Goal: Communication & Community: Answer question/provide support

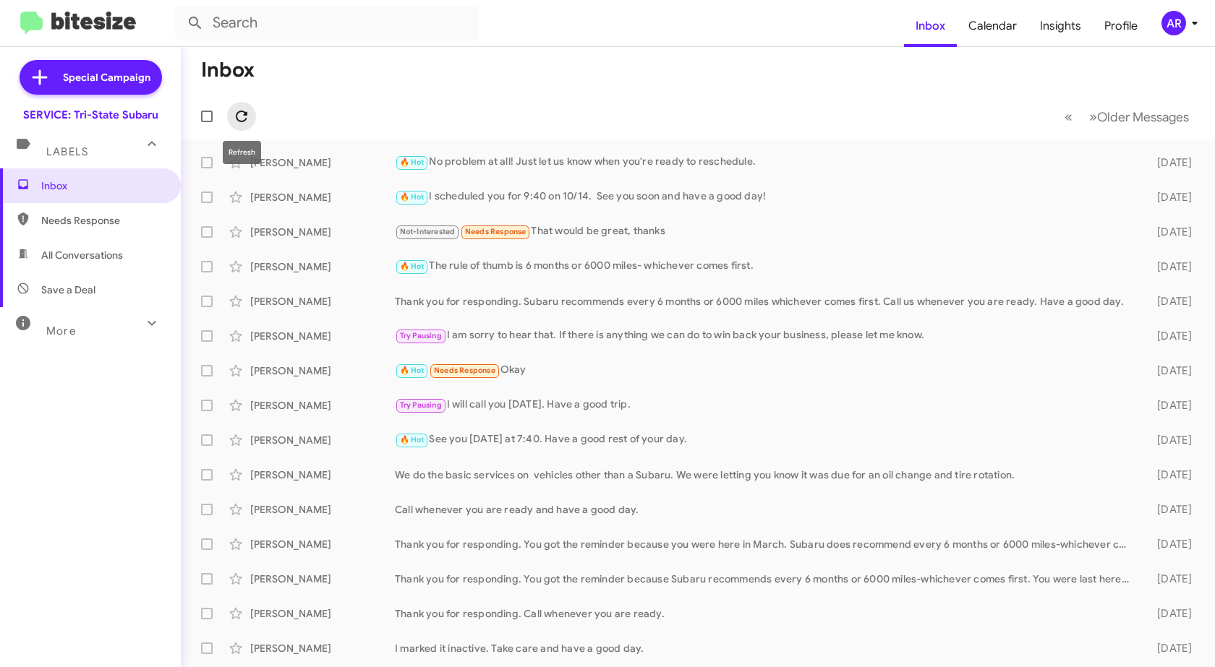
click at [235, 111] on icon at bounding box center [241, 116] width 17 height 17
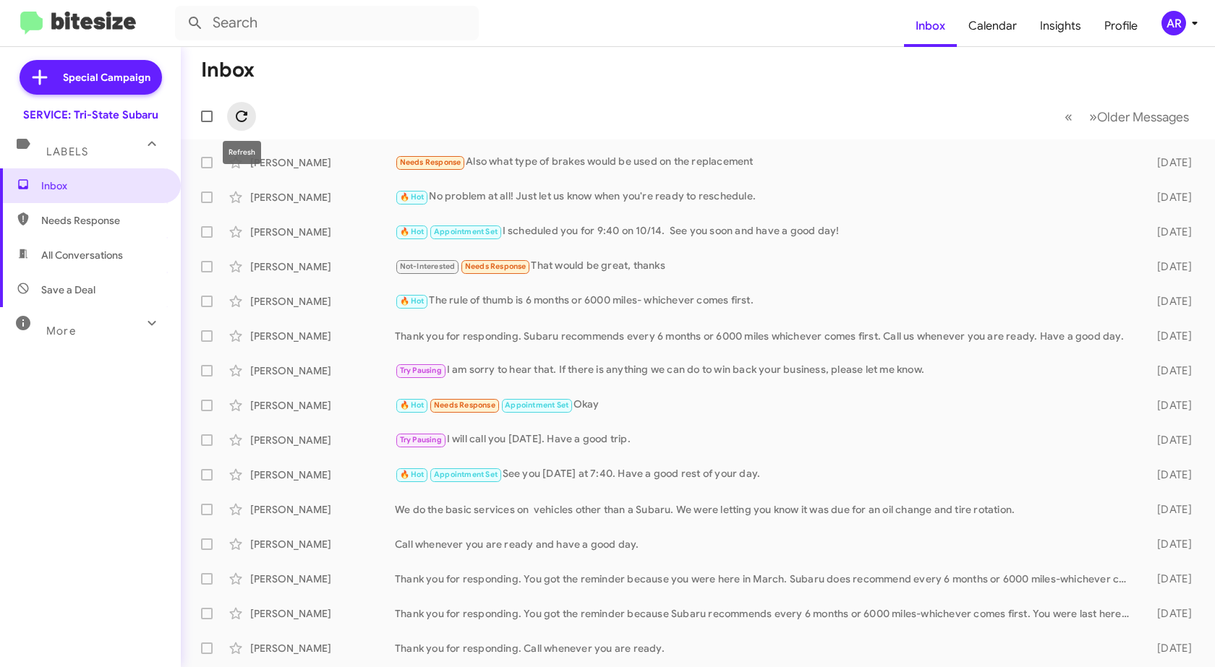
click at [244, 115] on icon at bounding box center [242, 117] width 12 height 12
click at [1190, 20] on icon at bounding box center [1194, 22] width 17 height 17
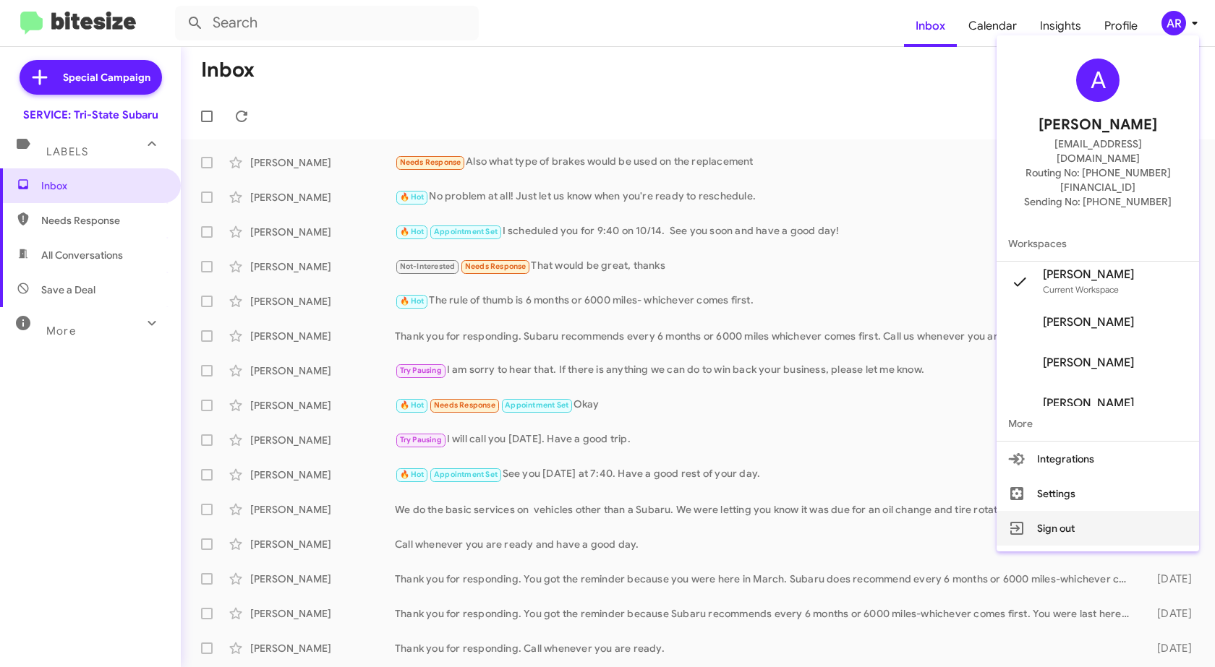
click at [1085, 511] on button "Sign out" at bounding box center [1097, 528] width 202 height 35
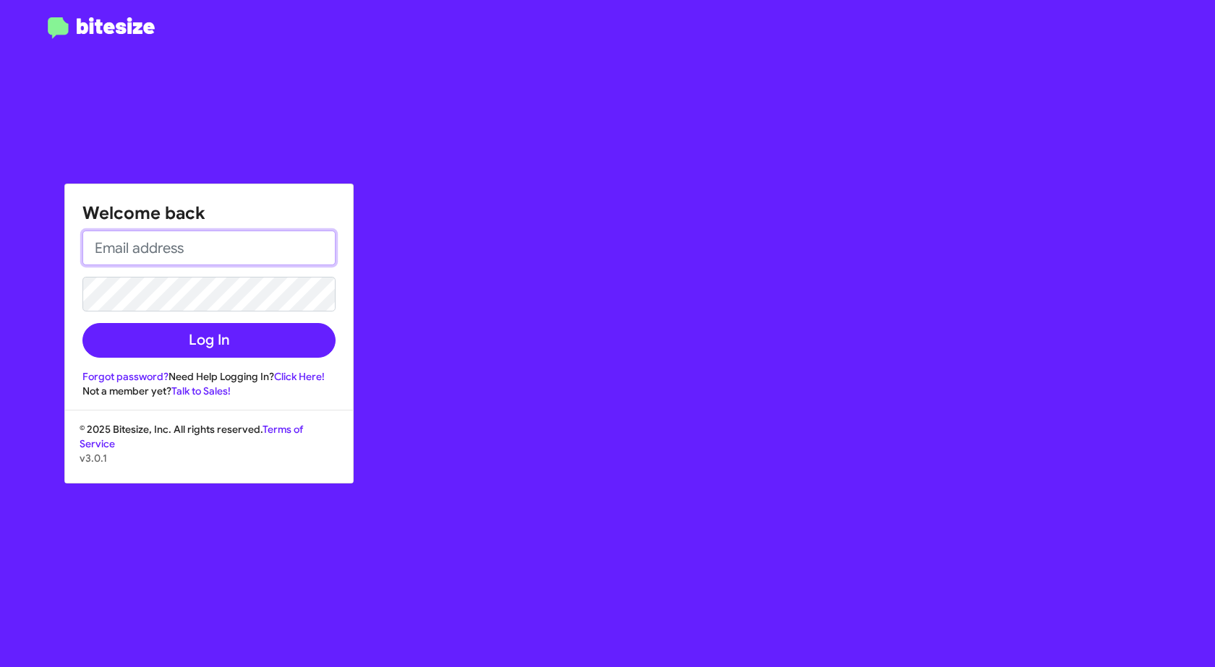
type input "aringgold@ourismancars.com"
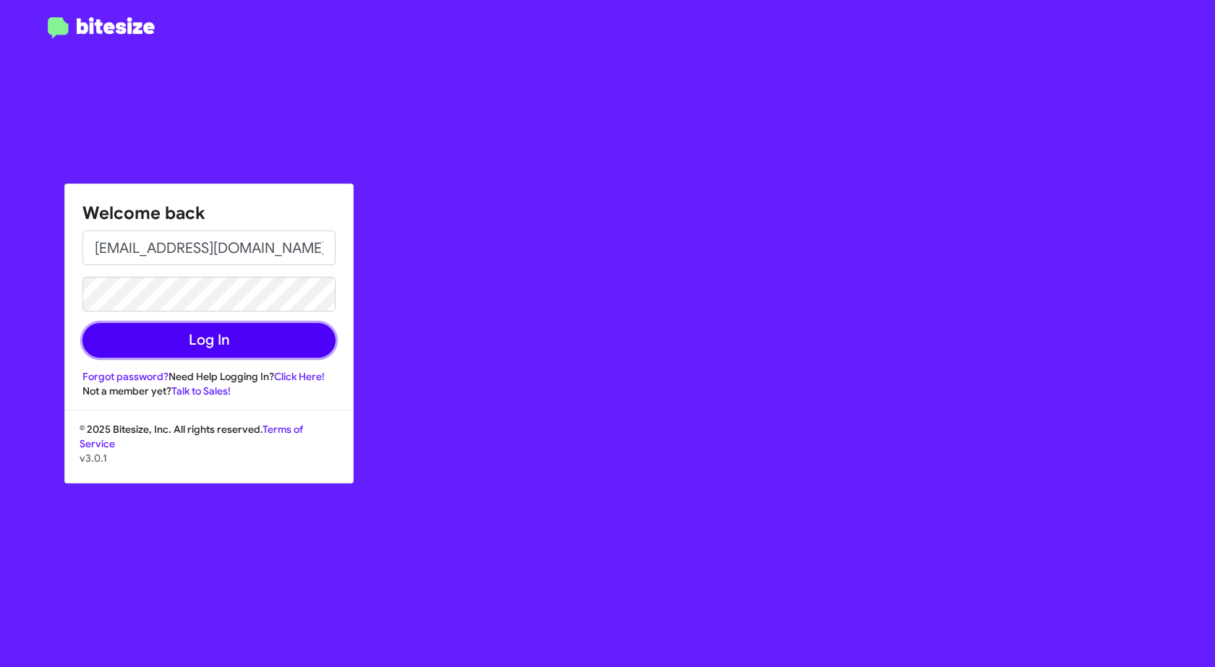
click at [262, 349] on button "Log In" at bounding box center [208, 340] width 253 height 35
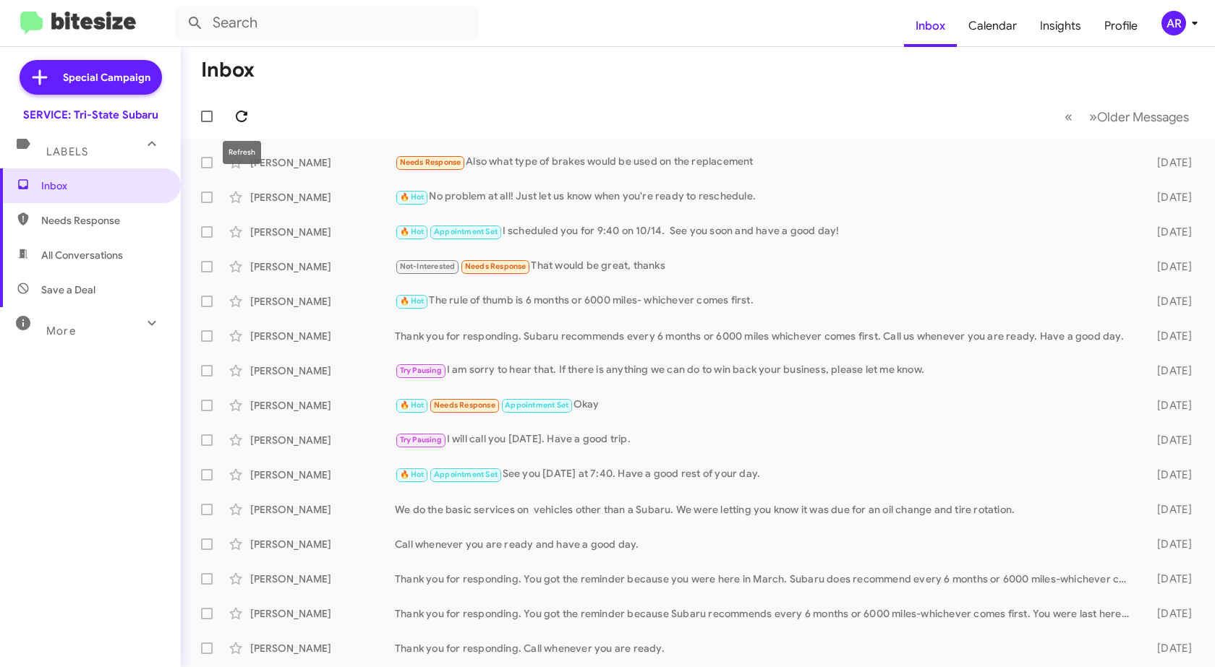
click at [244, 114] on icon at bounding box center [242, 117] width 12 height 12
click at [247, 114] on icon at bounding box center [242, 117] width 12 height 12
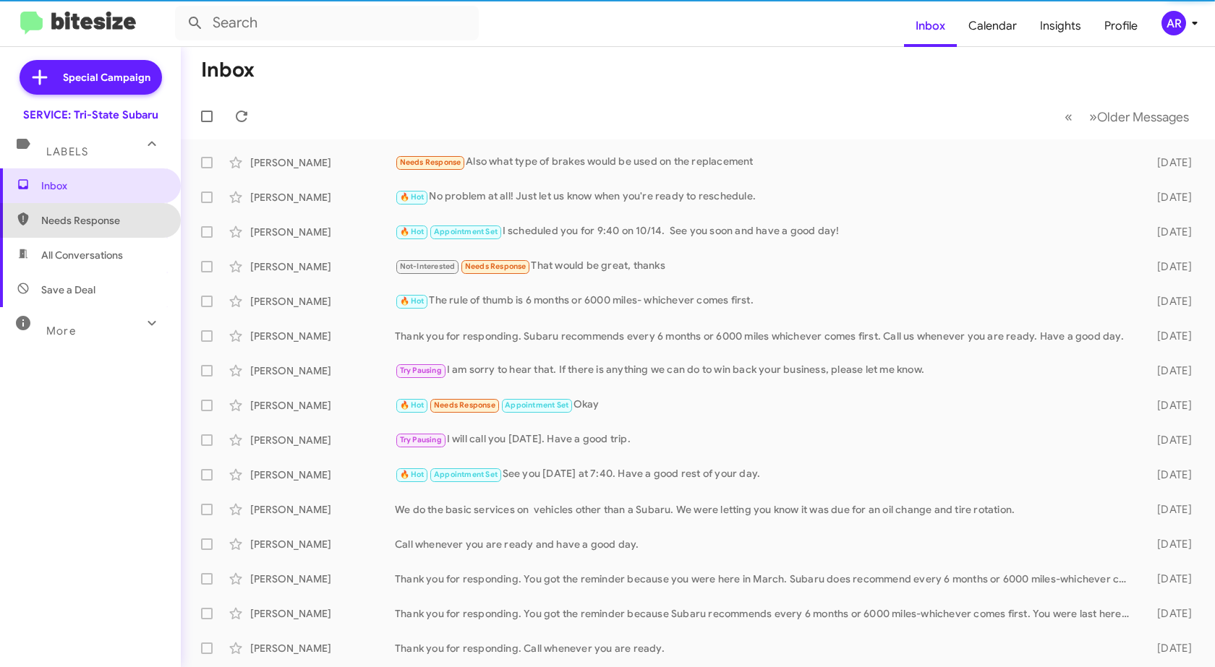
click at [106, 219] on span "Needs Response" at bounding box center [102, 220] width 123 height 14
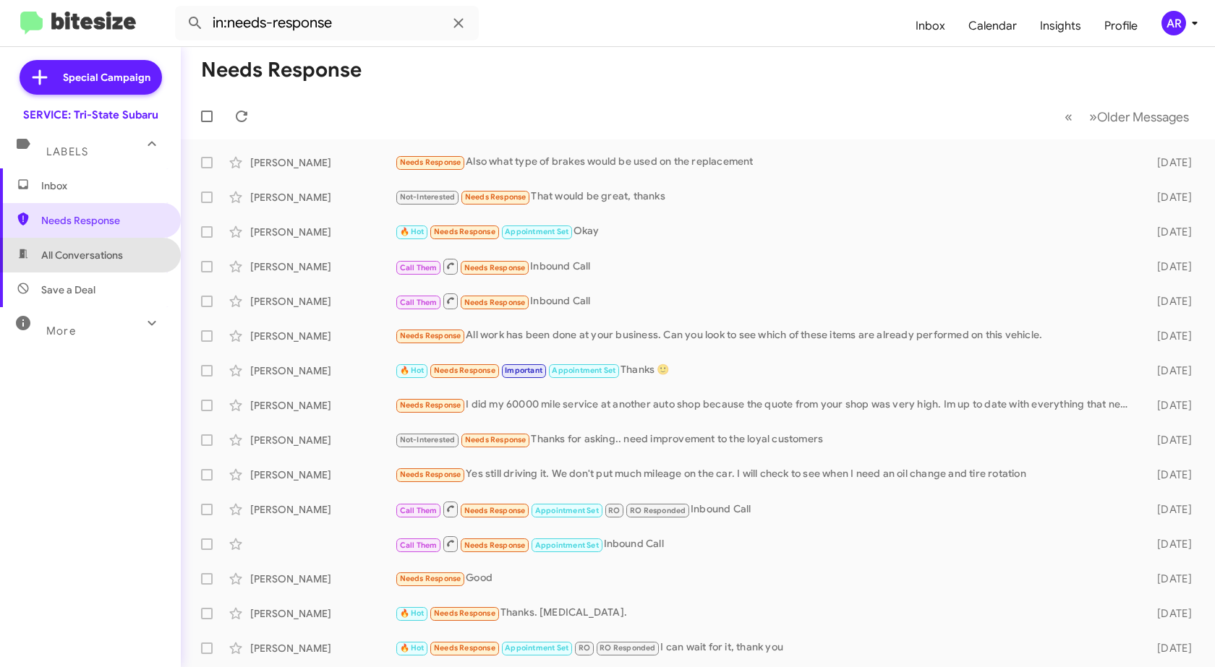
click at [96, 252] on span "All Conversations" at bounding box center [82, 255] width 82 height 14
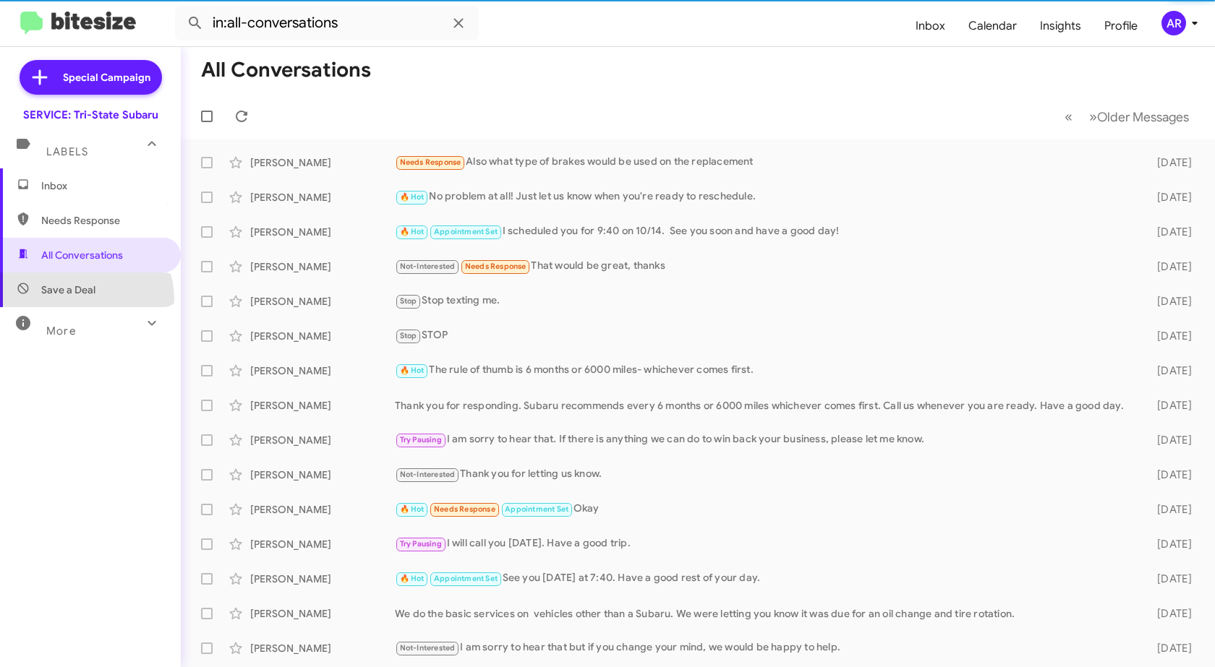
click at [84, 299] on span "Save a Deal" at bounding box center [90, 290] width 181 height 35
type input "in:not-interested"
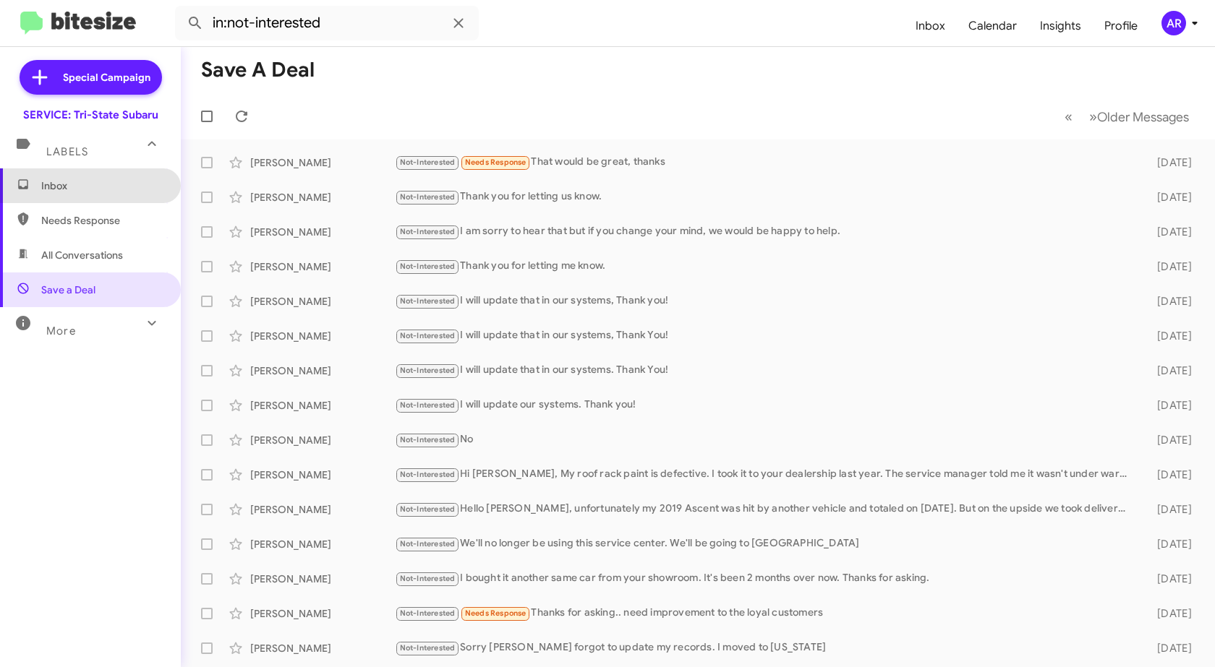
click at [95, 174] on span "Inbox" at bounding box center [90, 185] width 181 height 35
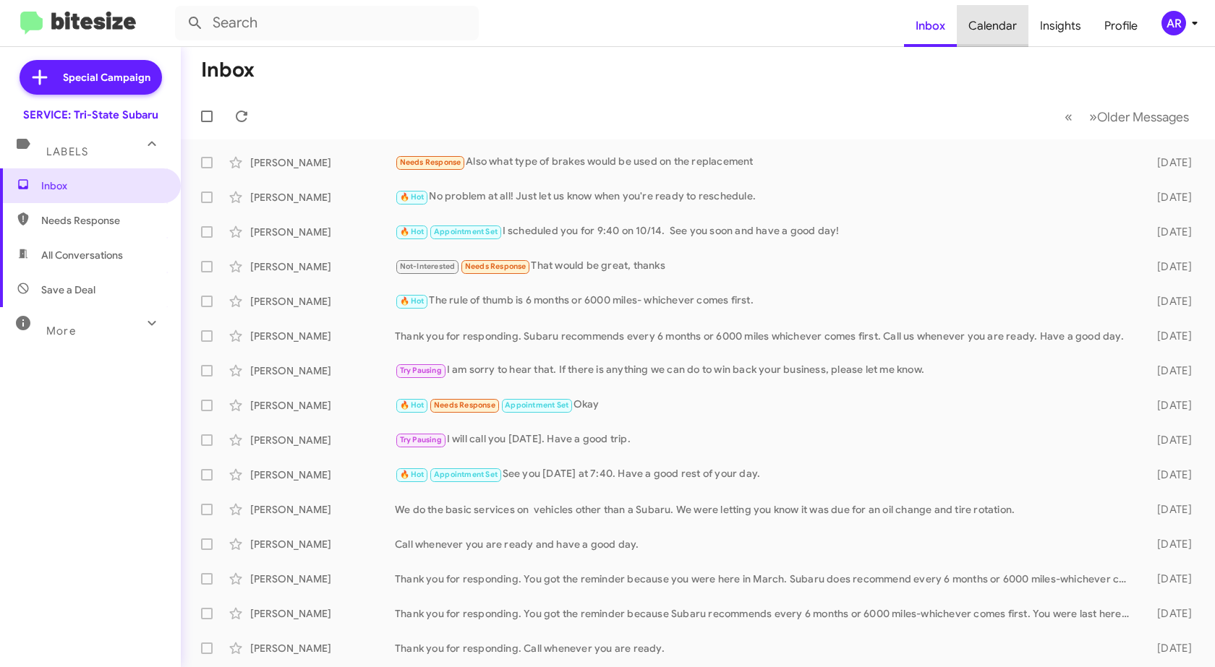
click at [993, 35] on span "Calendar" at bounding box center [992, 26] width 72 height 42
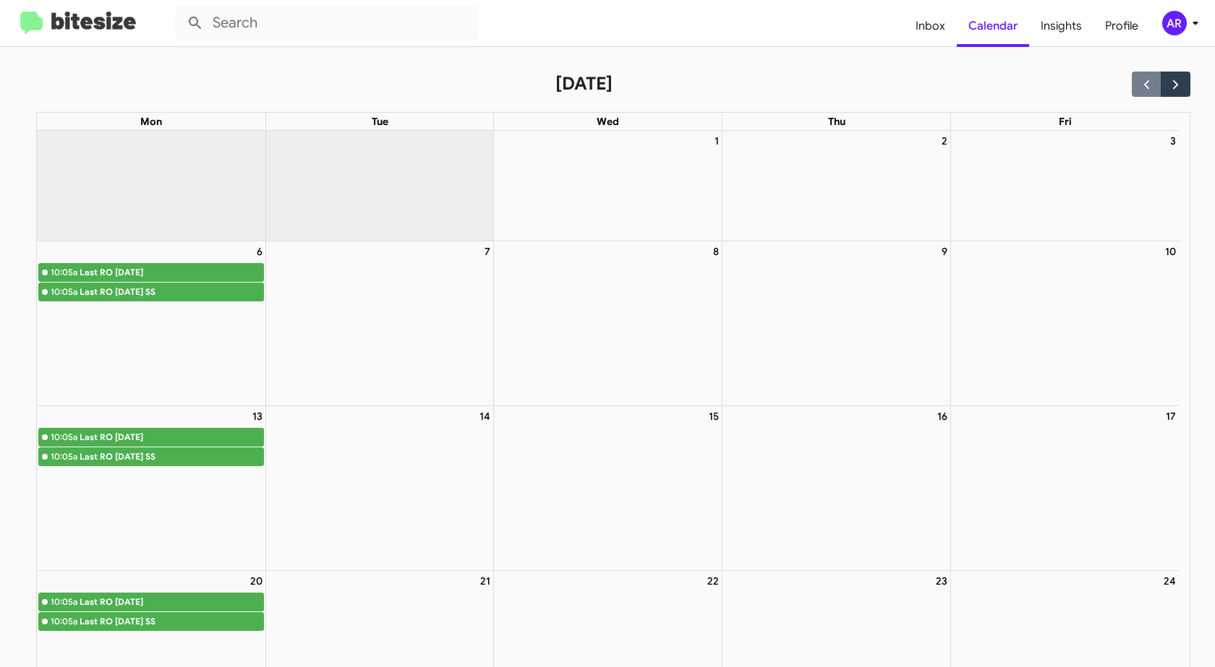
click at [80, 19] on img at bounding box center [78, 24] width 116 height 24
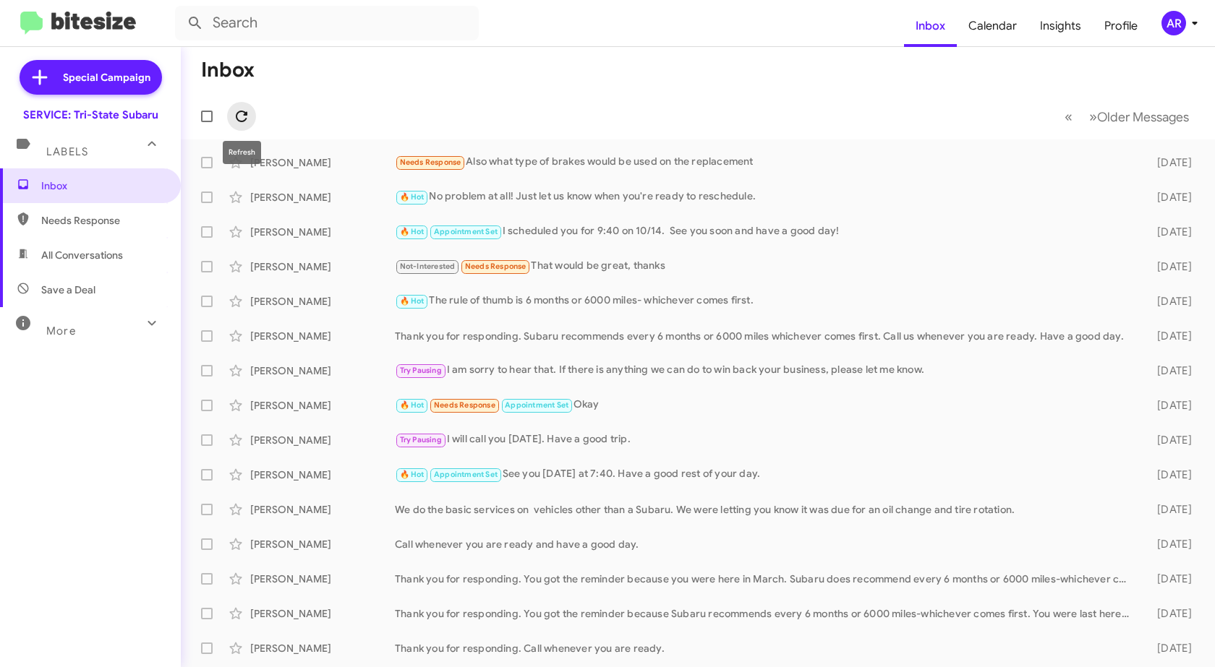
click at [241, 124] on icon at bounding box center [241, 116] width 17 height 17
click at [98, 330] on div "More" at bounding box center [76, 325] width 129 height 27
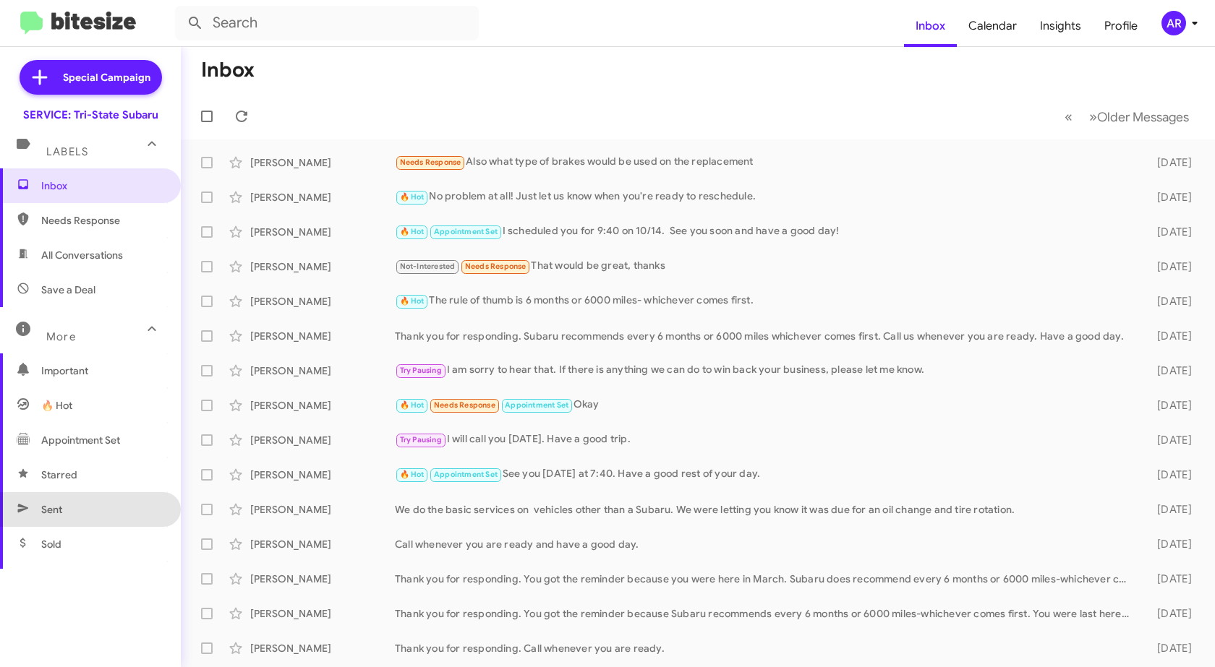
click at [93, 504] on span "Sent" at bounding box center [90, 509] width 181 height 35
type input "in:sent"
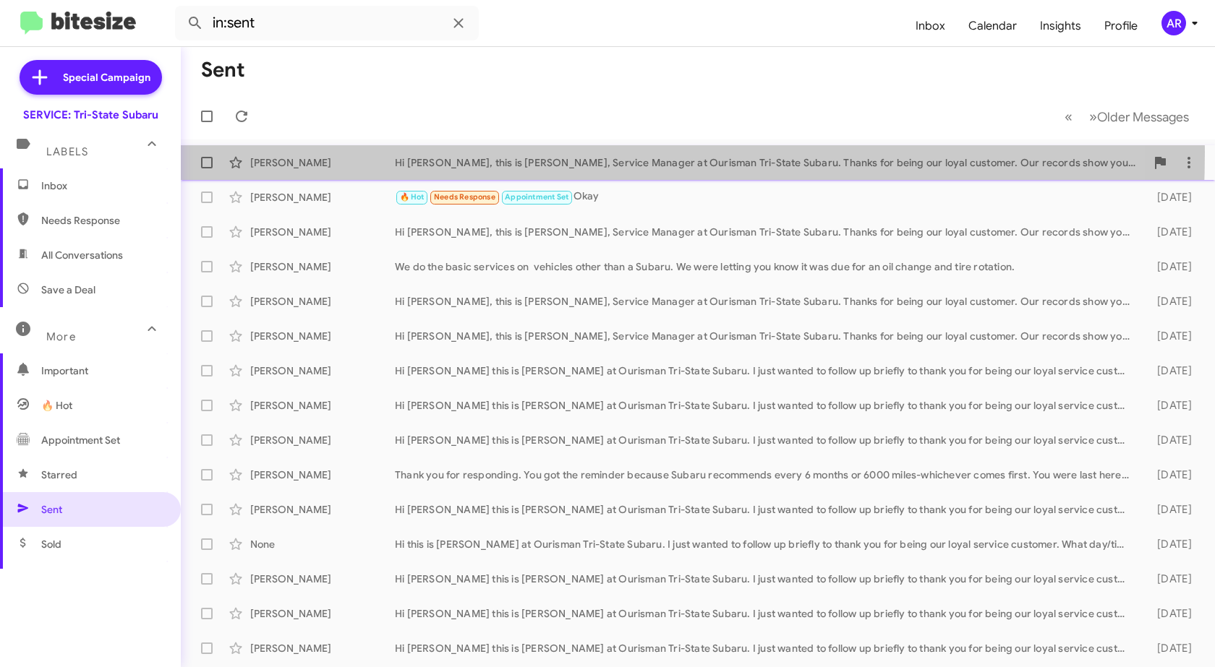
click at [348, 152] on div "Richard Kolb Hi Richard, this is Dan Mancari, Service Manager at Ourisman Tri-S…" at bounding box center [697, 162] width 1011 height 29
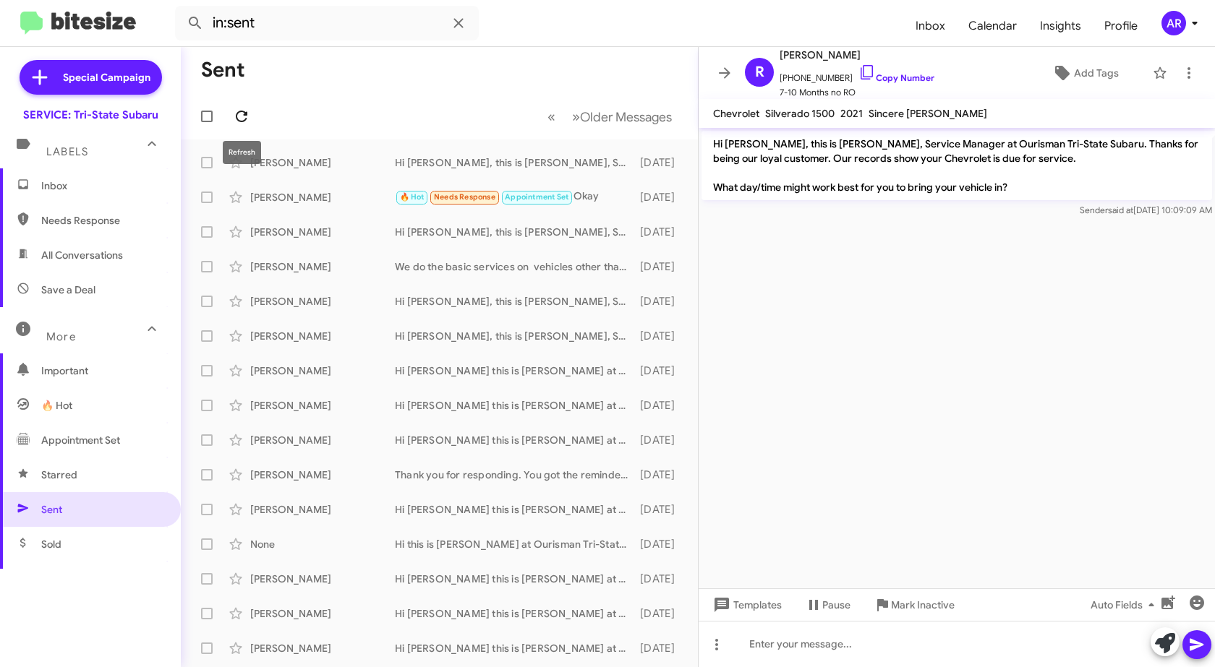
click at [247, 113] on icon at bounding box center [242, 117] width 12 height 12
click at [76, 176] on span "Inbox" at bounding box center [90, 185] width 181 height 35
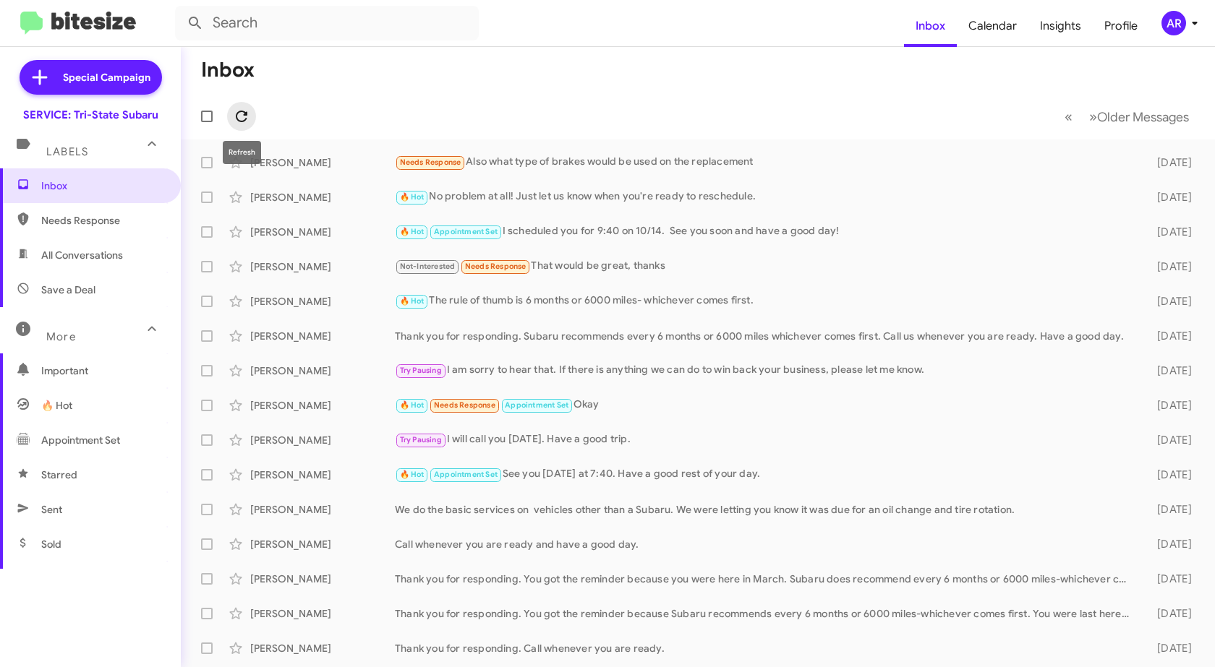
click at [246, 117] on icon at bounding box center [241, 116] width 17 height 17
click at [77, 522] on span "Sent" at bounding box center [90, 509] width 181 height 35
type input "in:sent"
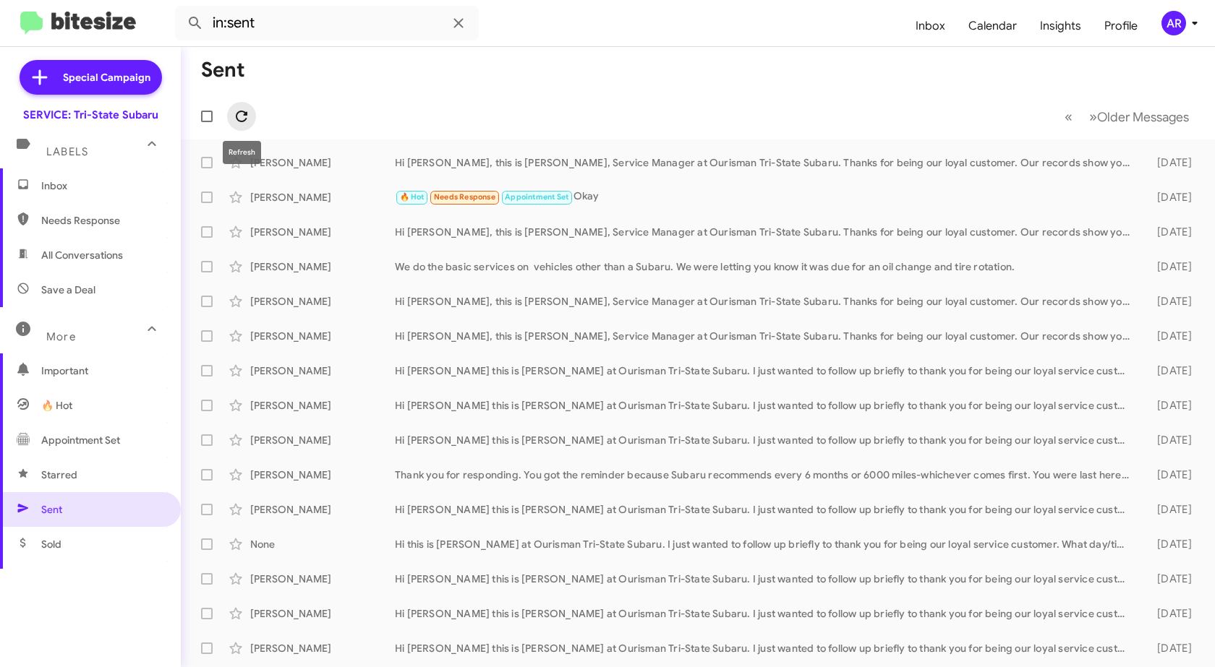
click at [240, 121] on icon at bounding box center [242, 117] width 12 height 12
click at [239, 123] on icon at bounding box center [241, 116] width 17 height 17
click at [87, 180] on span "Inbox" at bounding box center [102, 186] width 123 height 14
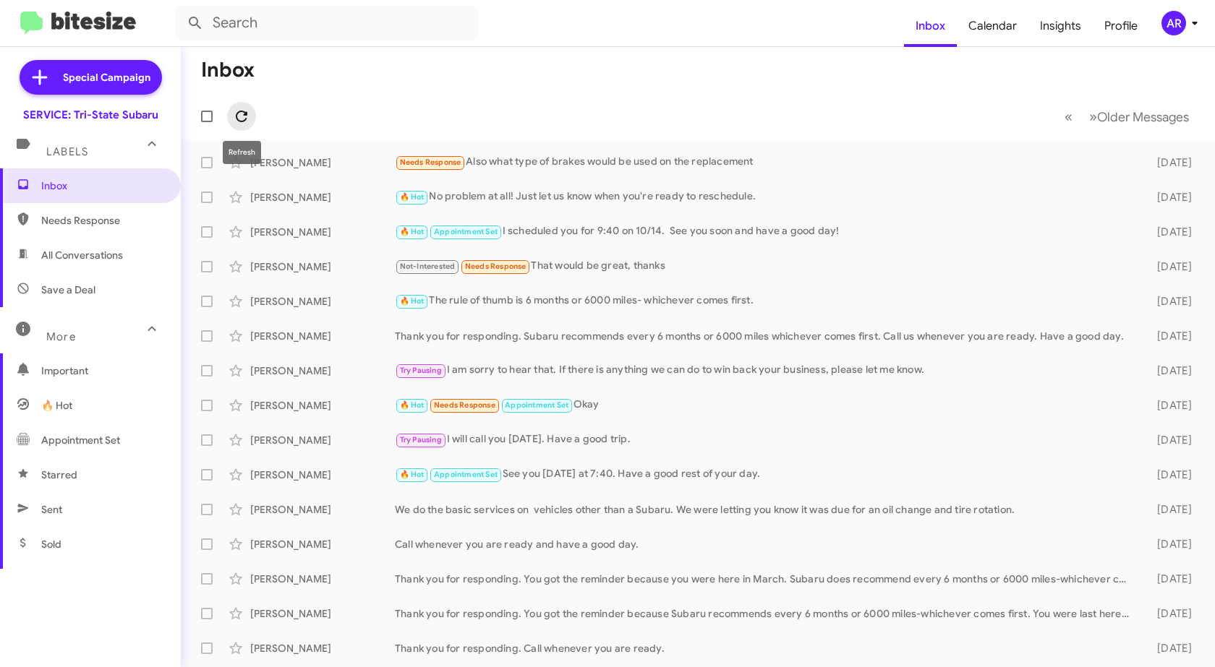
click at [239, 113] on icon at bounding box center [242, 117] width 12 height 12
click at [239, 124] on icon at bounding box center [241, 116] width 17 height 17
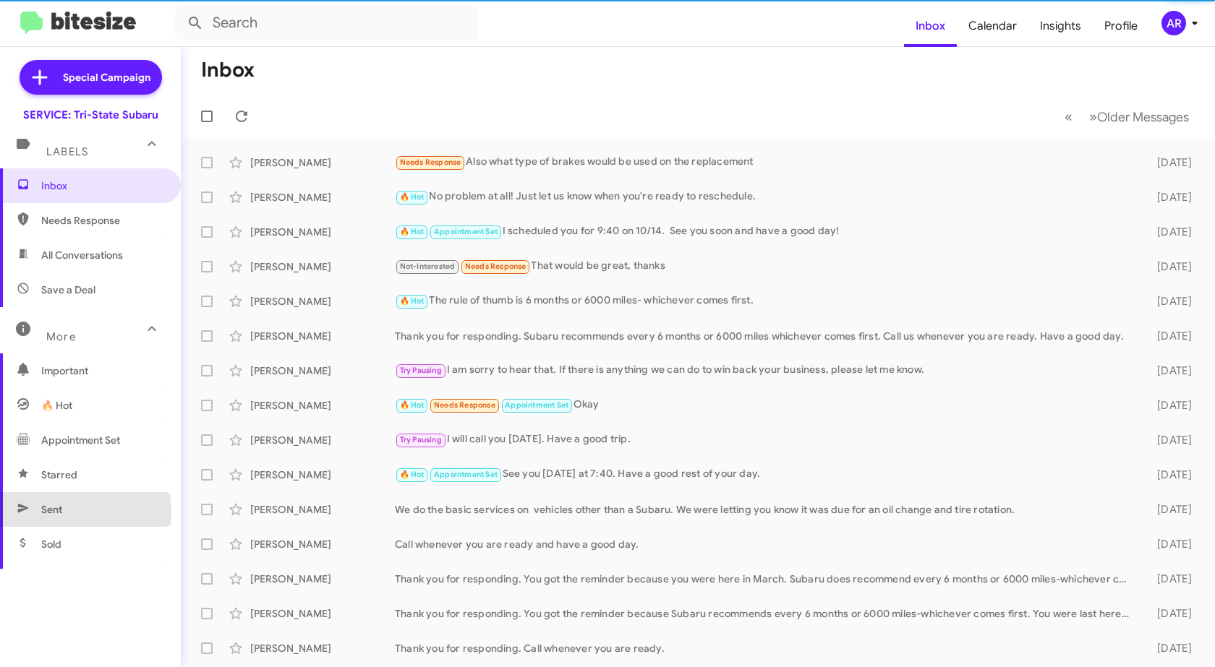
click at [39, 514] on span "Sent" at bounding box center [90, 509] width 181 height 35
type input "in:sent"
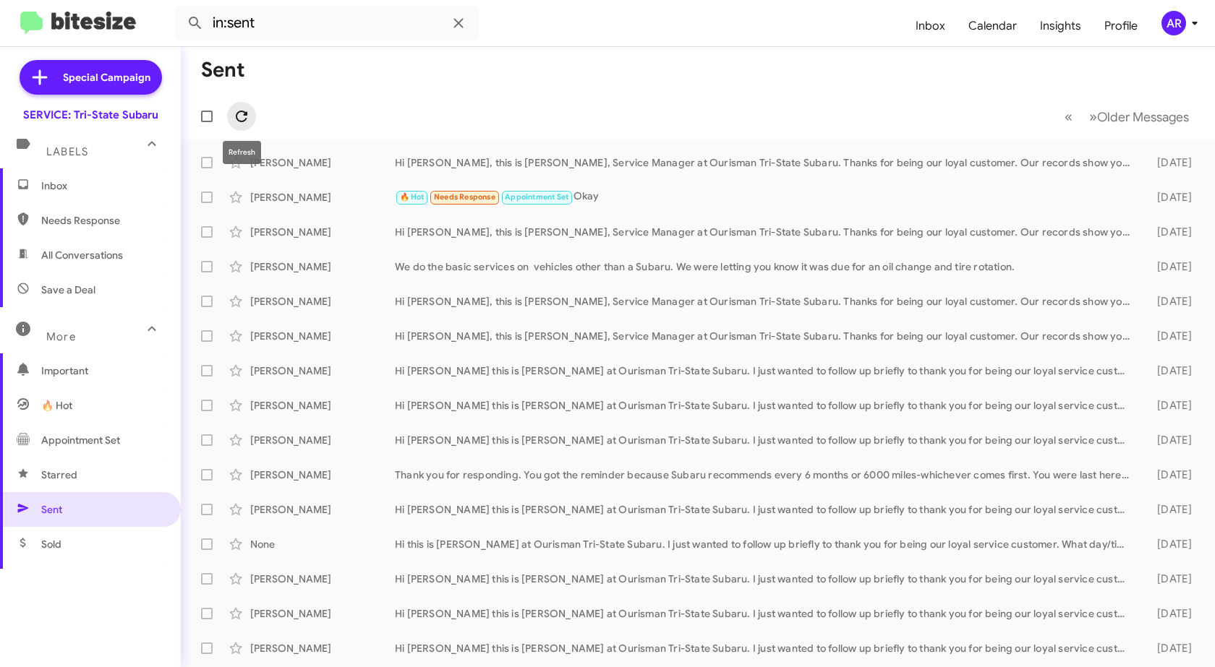
click at [236, 111] on icon at bounding box center [241, 116] width 17 height 17
click at [74, 505] on span "Sent" at bounding box center [90, 509] width 181 height 35
click at [23, 187] on icon at bounding box center [23, 184] width 13 height 13
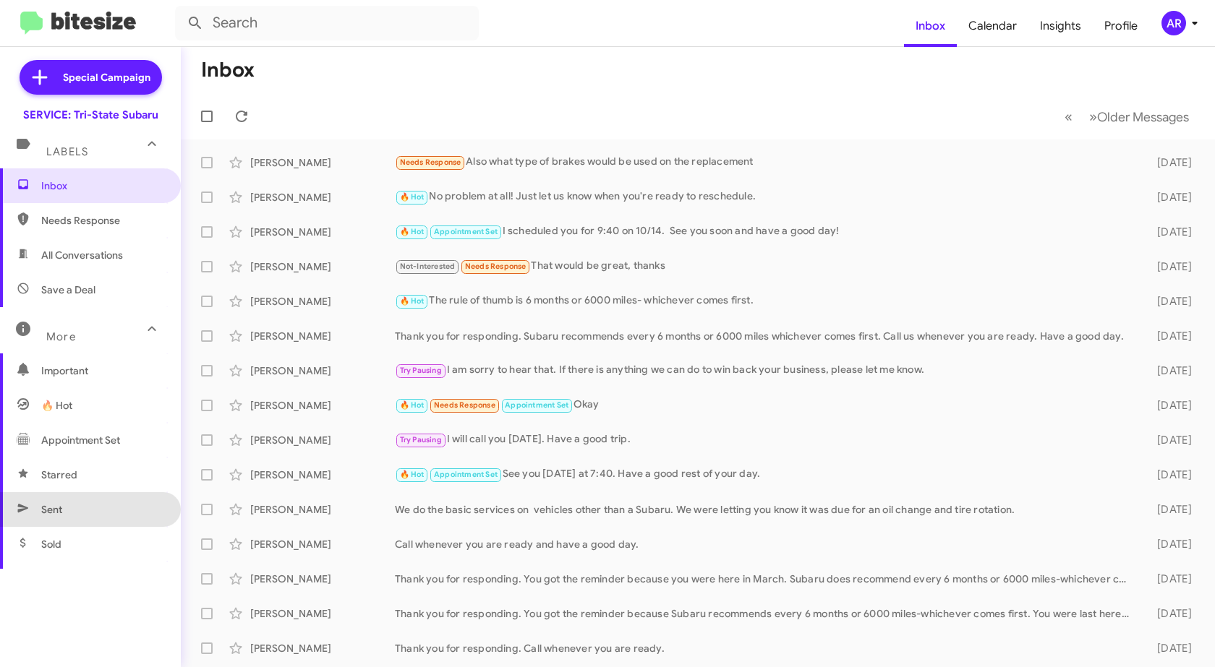
click at [93, 500] on span "Sent" at bounding box center [90, 509] width 181 height 35
type input "in:sent"
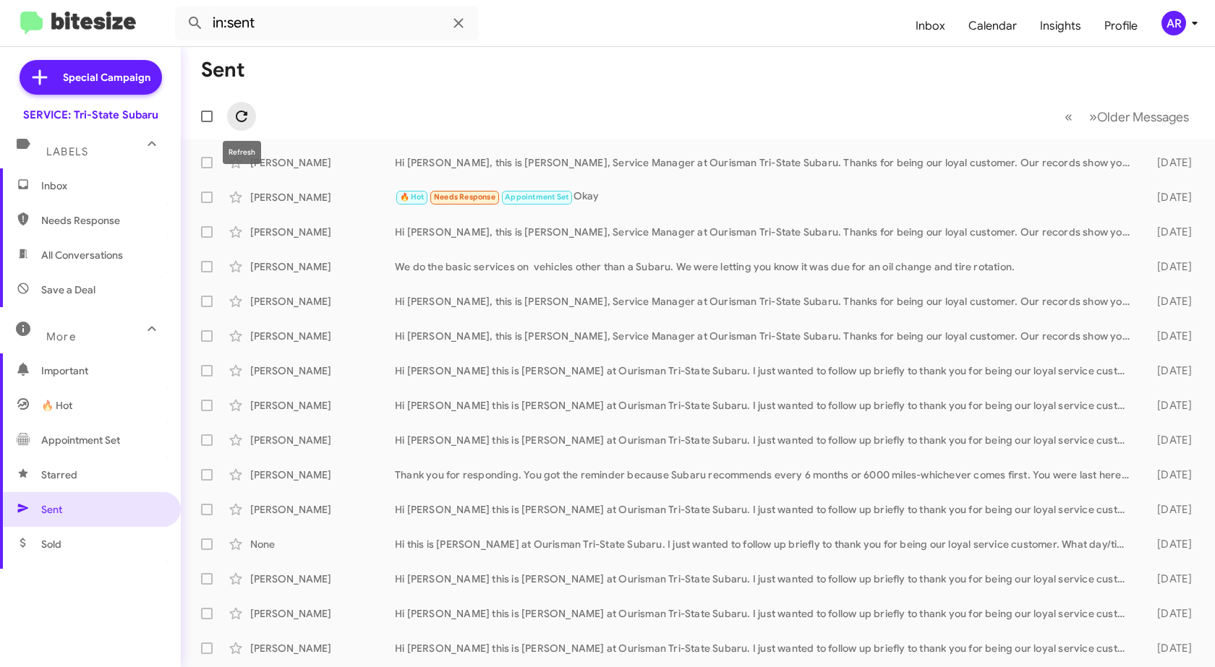
click at [249, 120] on icon at bounding box center [241, 116] width 17 height 17
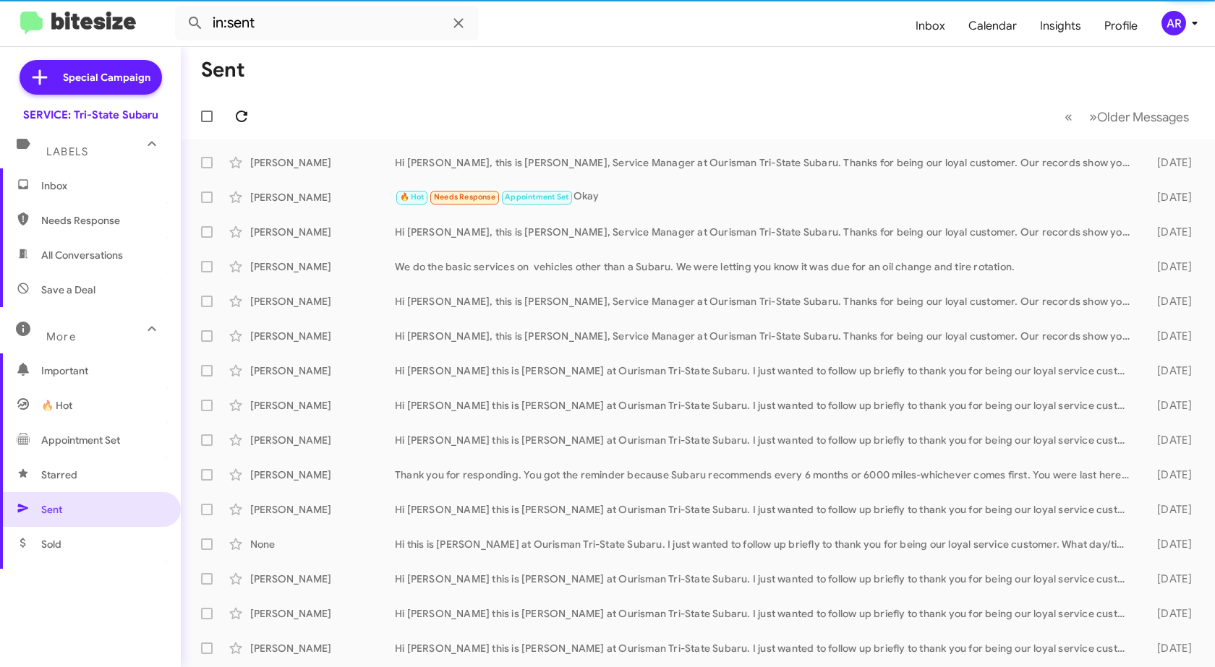
click at [249, 120] on icon at bounding box center [241, 116] width 17 height 17
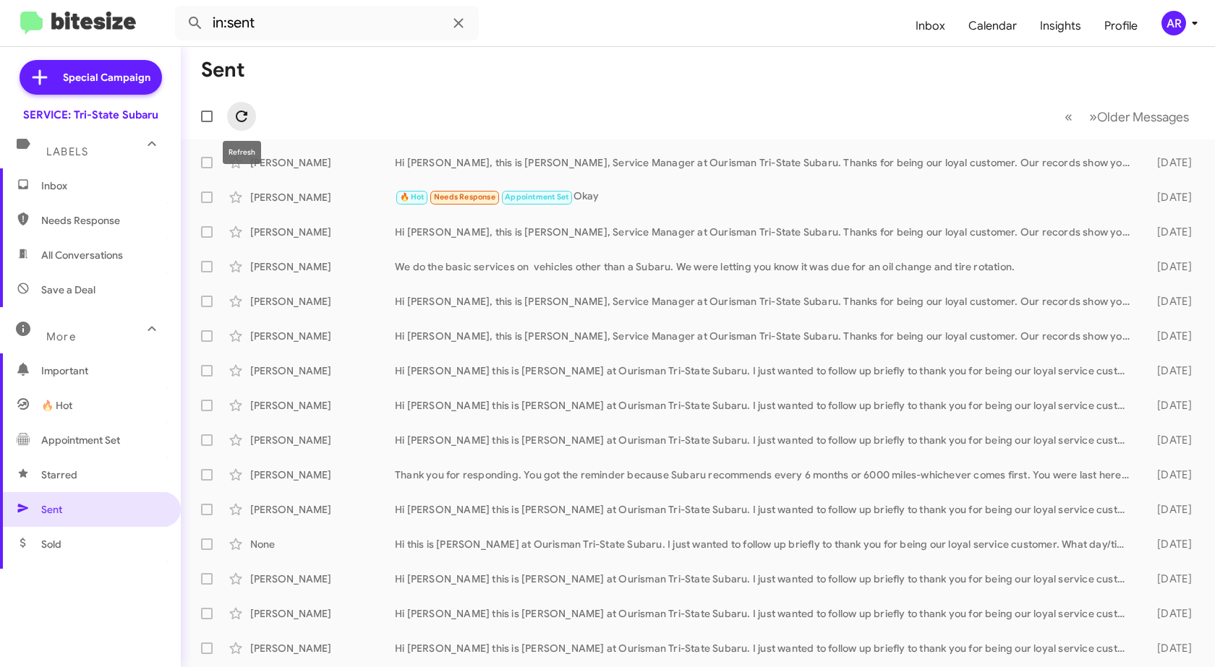
click at [244, 114] on icon at bounding box center [242, 117] width 12 height 12
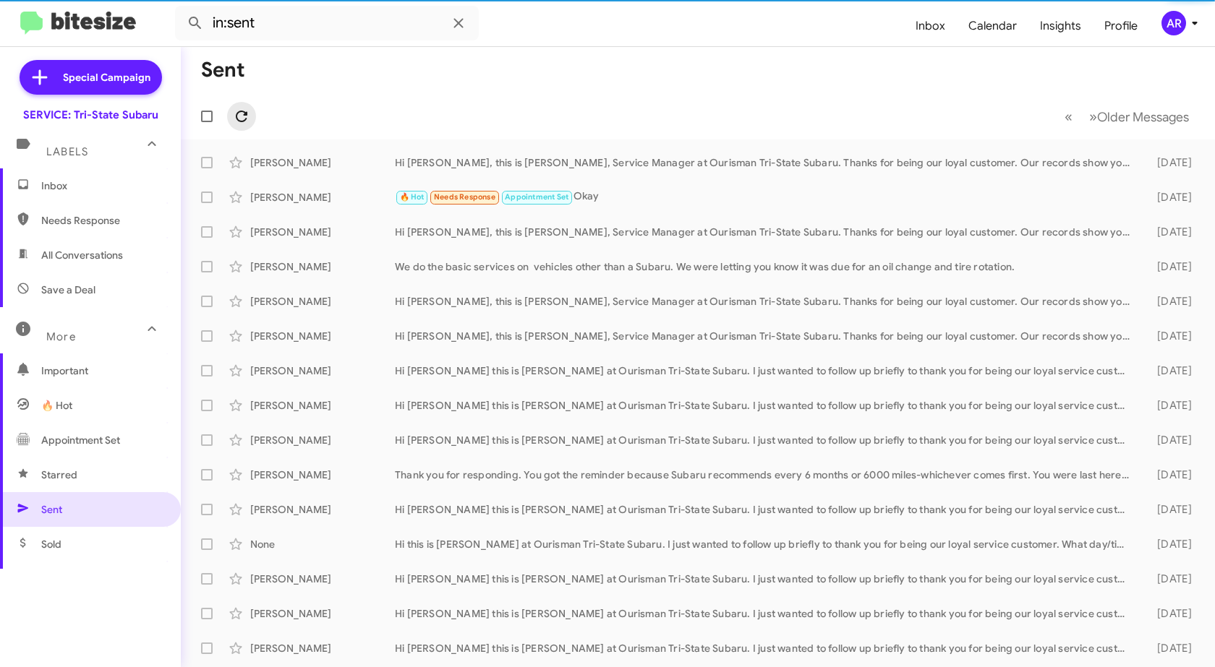
click at [244, 114] on icon at bounding box center [242, 117] width 12 height 12
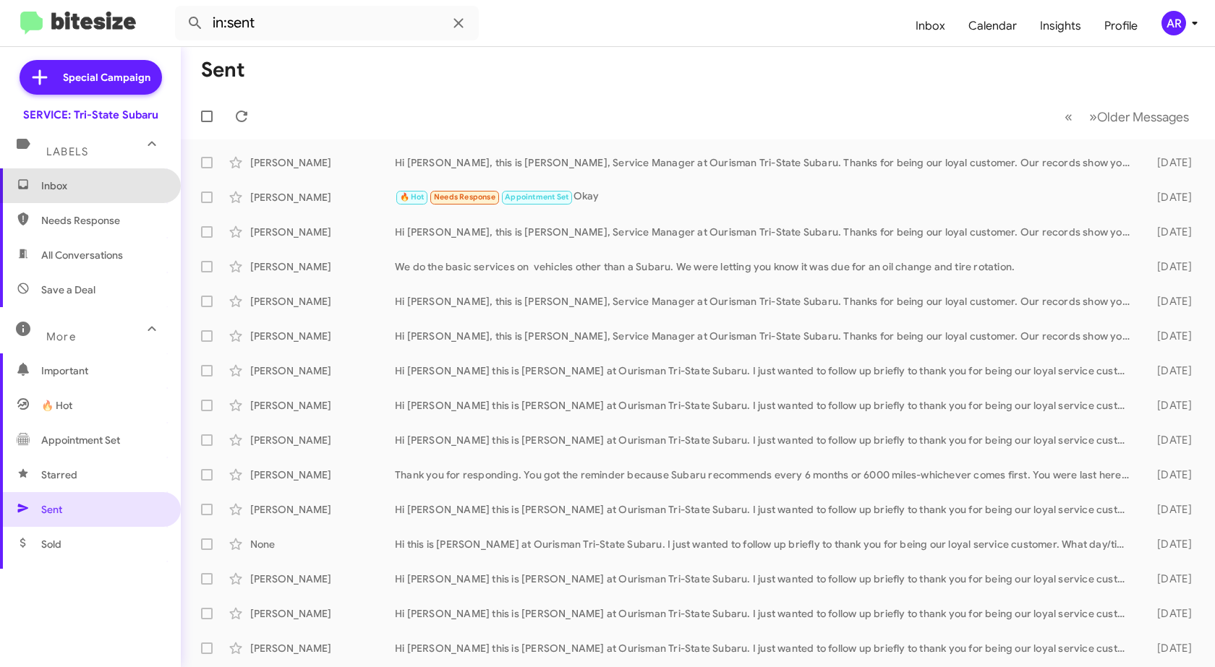
click at [93, 189] on span "Inbox" at bounding box center [102, 186] width 123 height 14
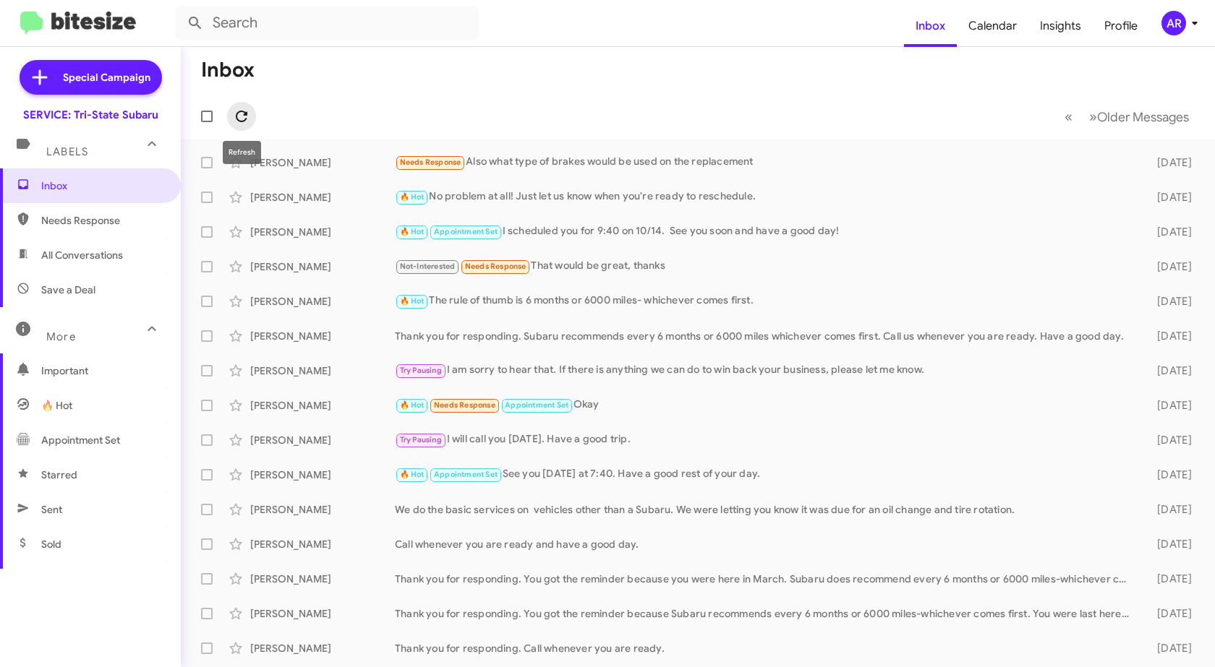
click at [233, 117] on icon at bounding box center [241, 116] width 17 height 17
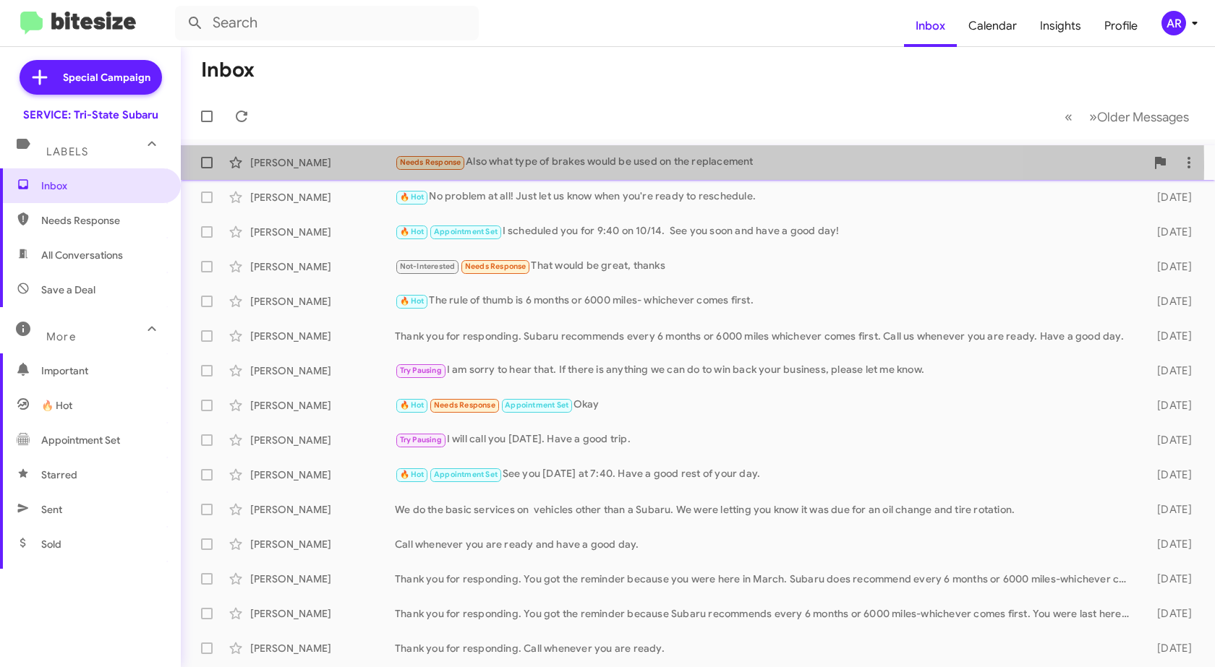
click at [286, 166] on div "[PERSON_NAME]" at bounding box center [322, 162] width 145 height 14
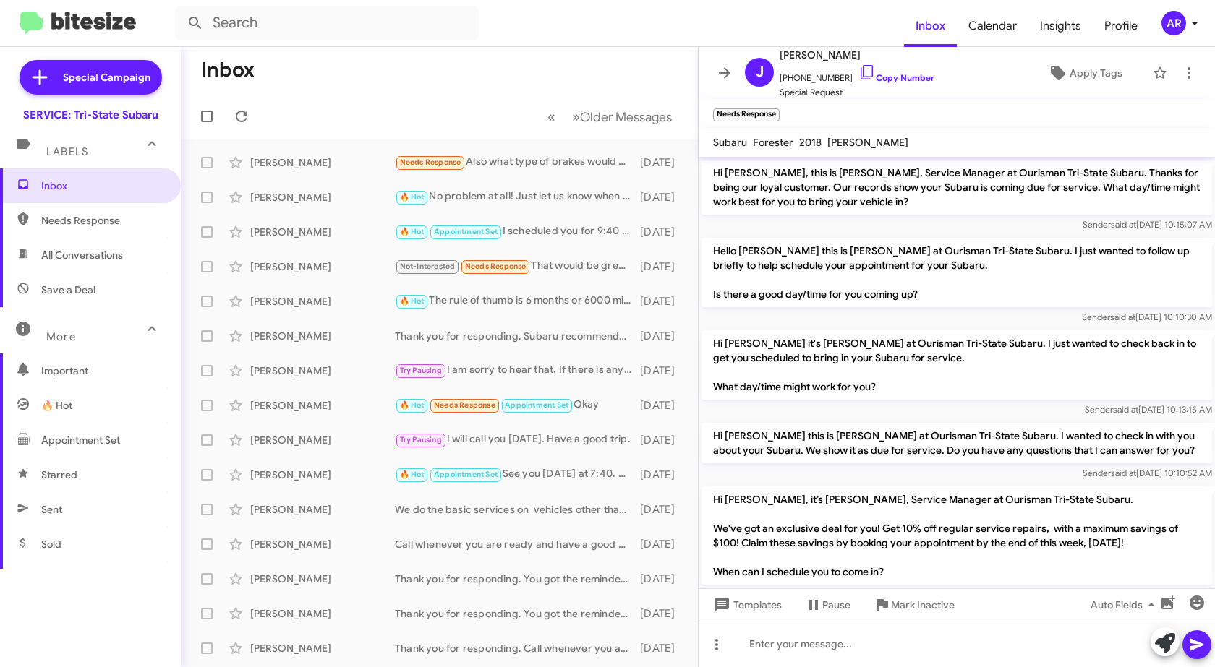
scroll to position [304, 0]
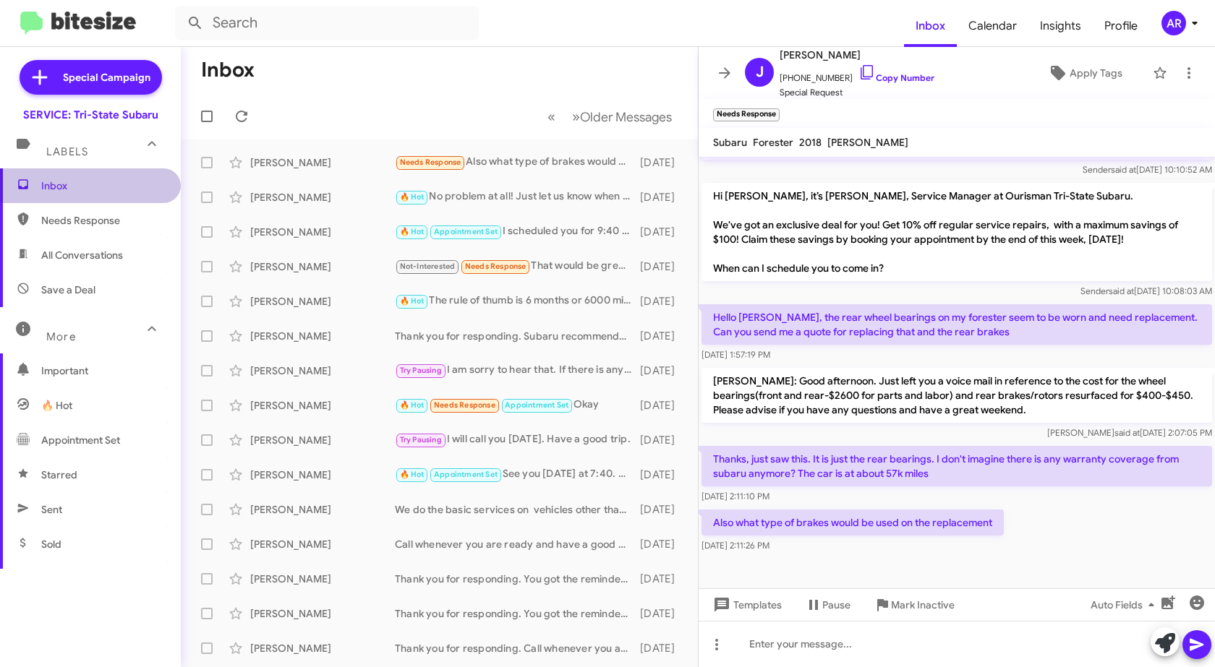
click at [98, 194] on span "Inbox" at bounding box center [90, 185] width 181 height 35
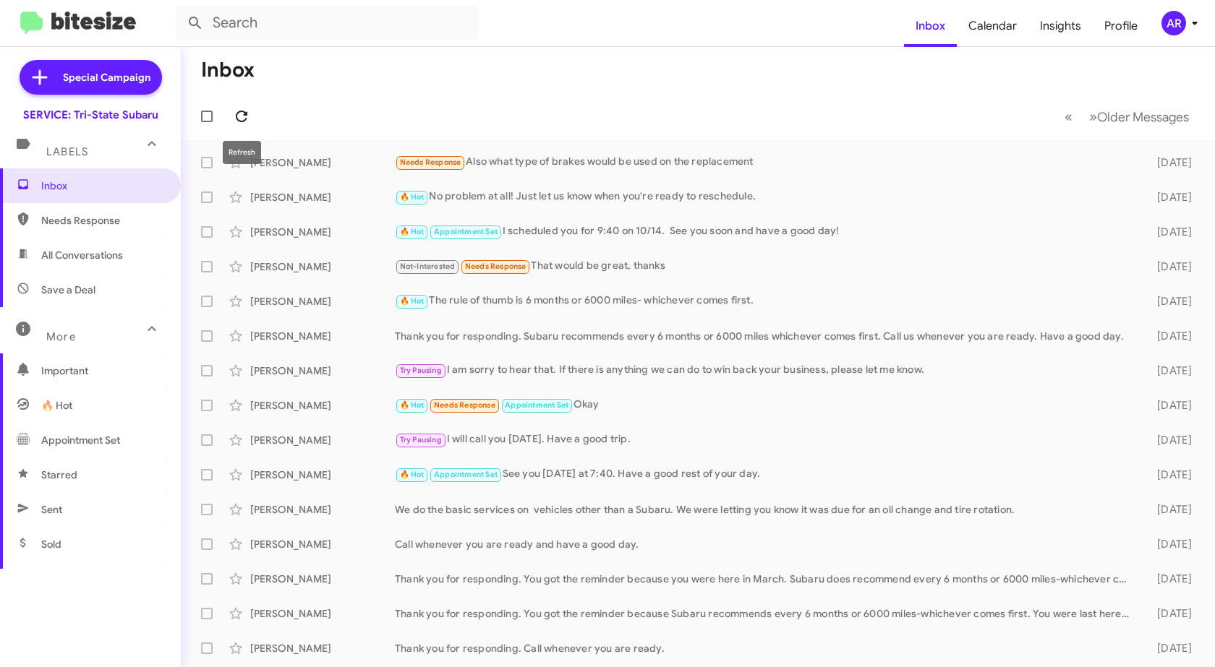
click at [252, 112] on span at bounding box center [241, 116] width 29 height 17
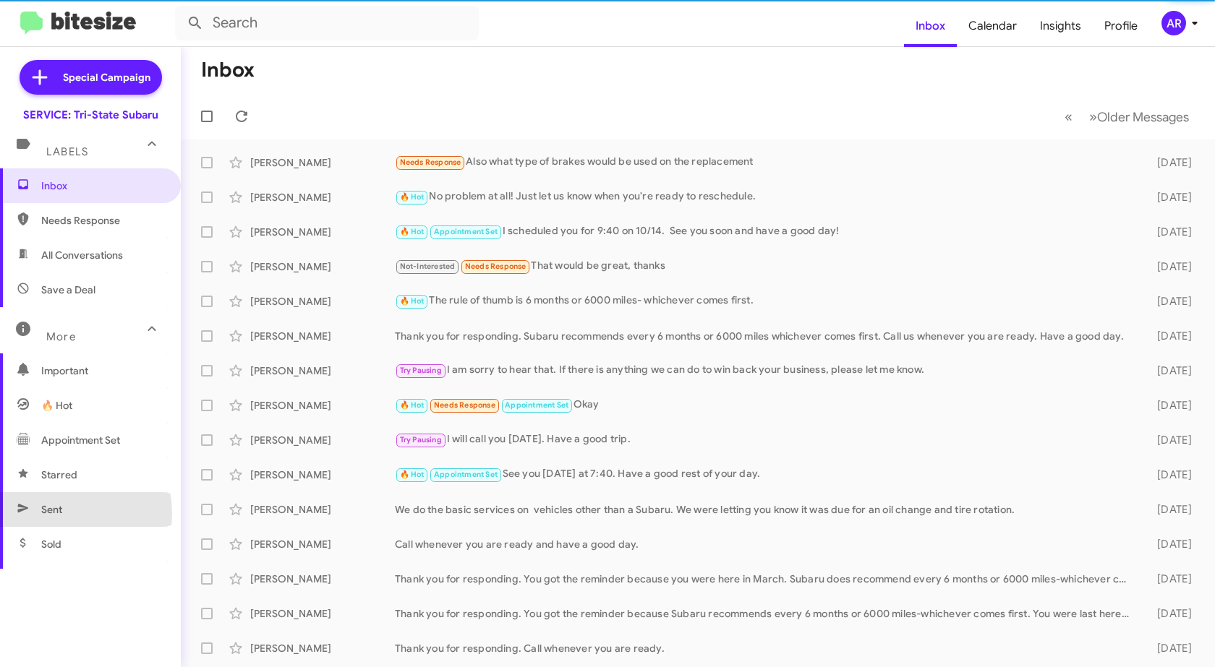
click at [51, 514] on span "Sent" at bounding box center [51, 509] width 21 height 14
type input "in:sent"
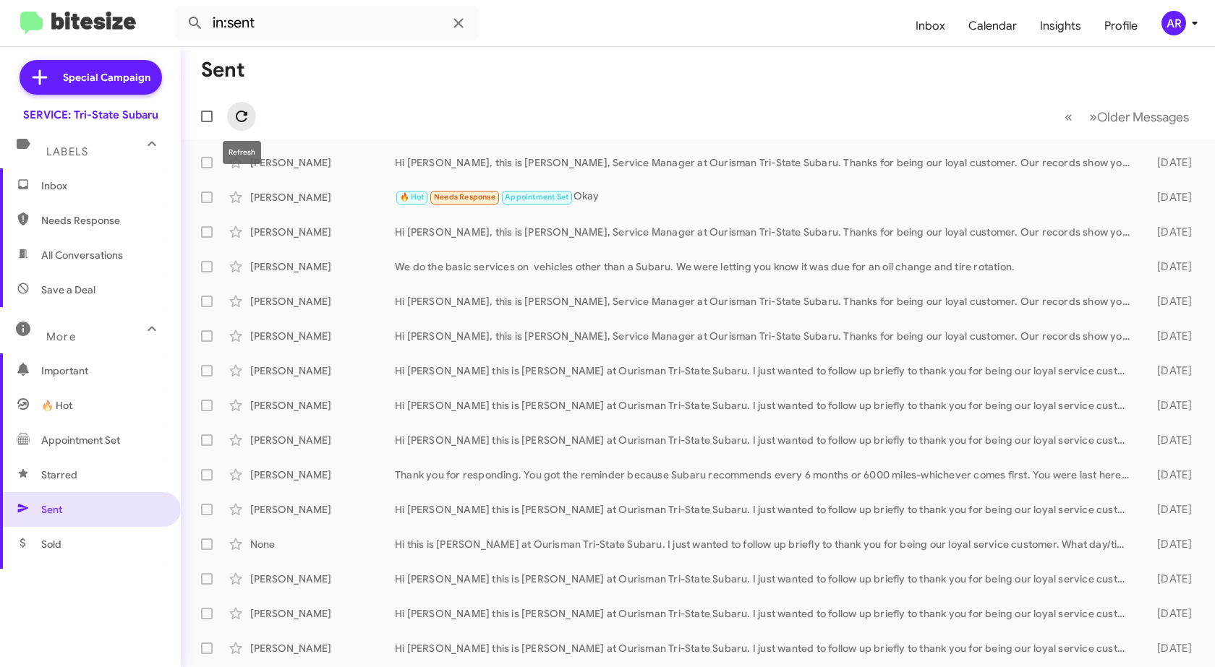
click at [252, 108] on span at bounding box center [241, 116] width 29 height 17
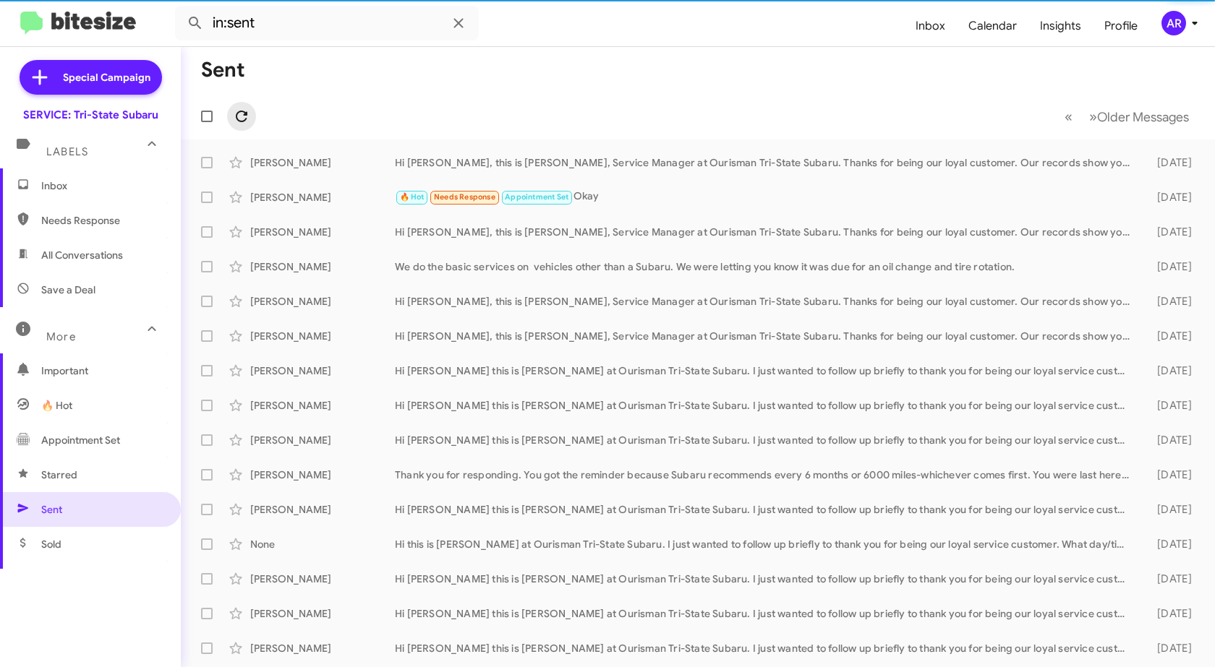
click at [252, 108] on span at bounding box center [241, 116] width 29 height 17
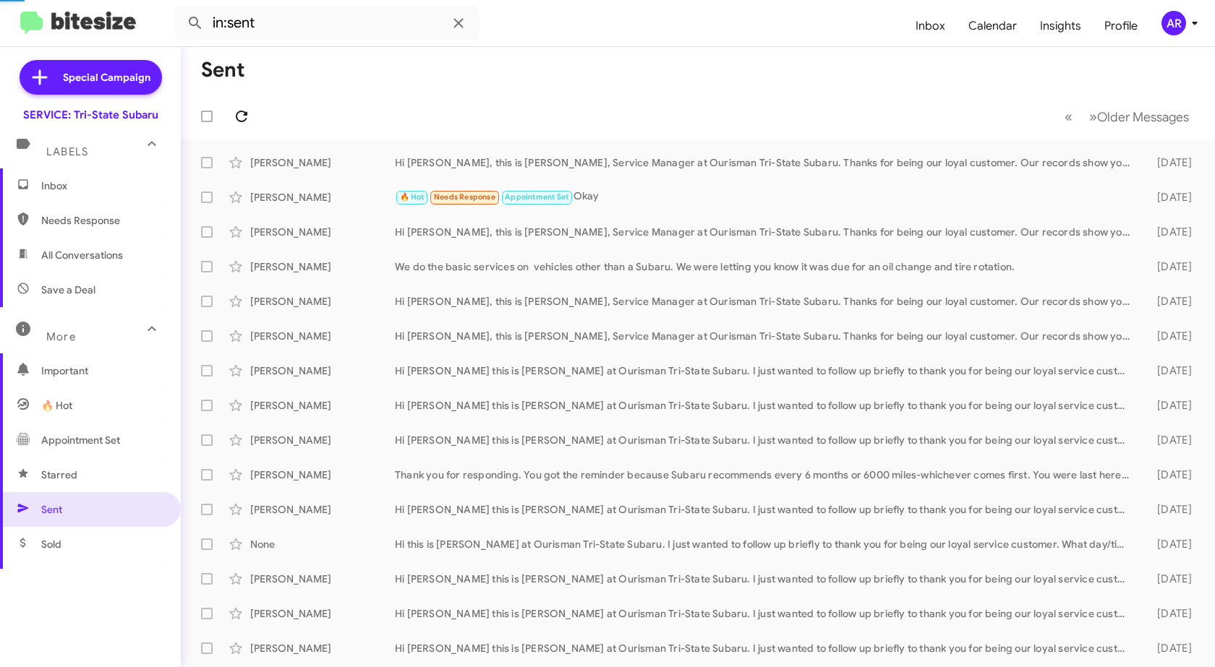
click at [252, 108] on span at bounding box center [241, 116] width 29 height 17
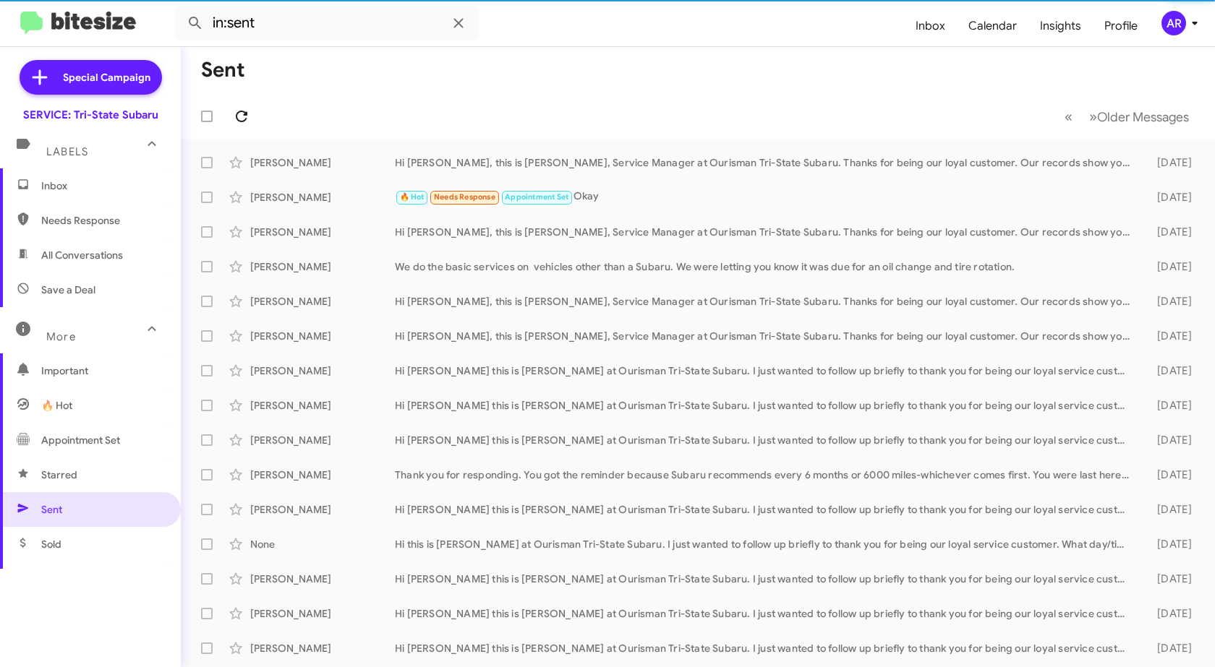
click at [252, 108] on span at bounding box center [241, 116] width 29 height 17
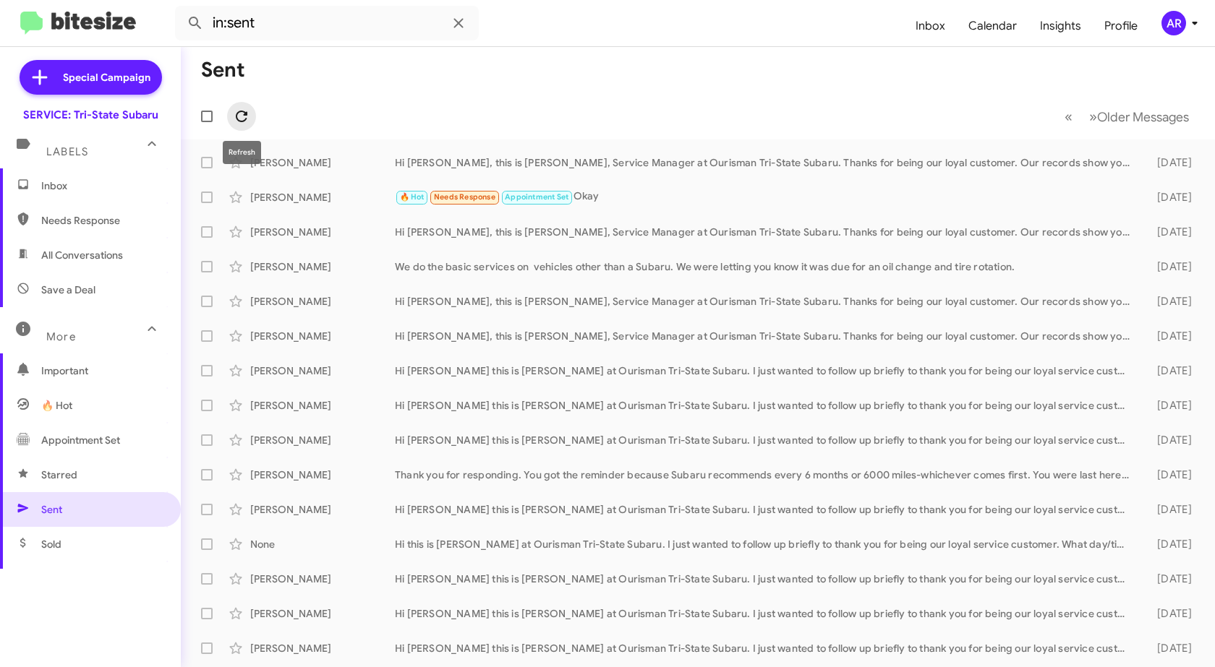
click at [229, 122] on span at bounding box center [241, 116] width 29 height 17
click at [69, 511] on span "Sent" at bounding box center [90, 509] width 181 height 35
click at [239, 119] on icon at bounding box center [241, 116] width 17 height 17
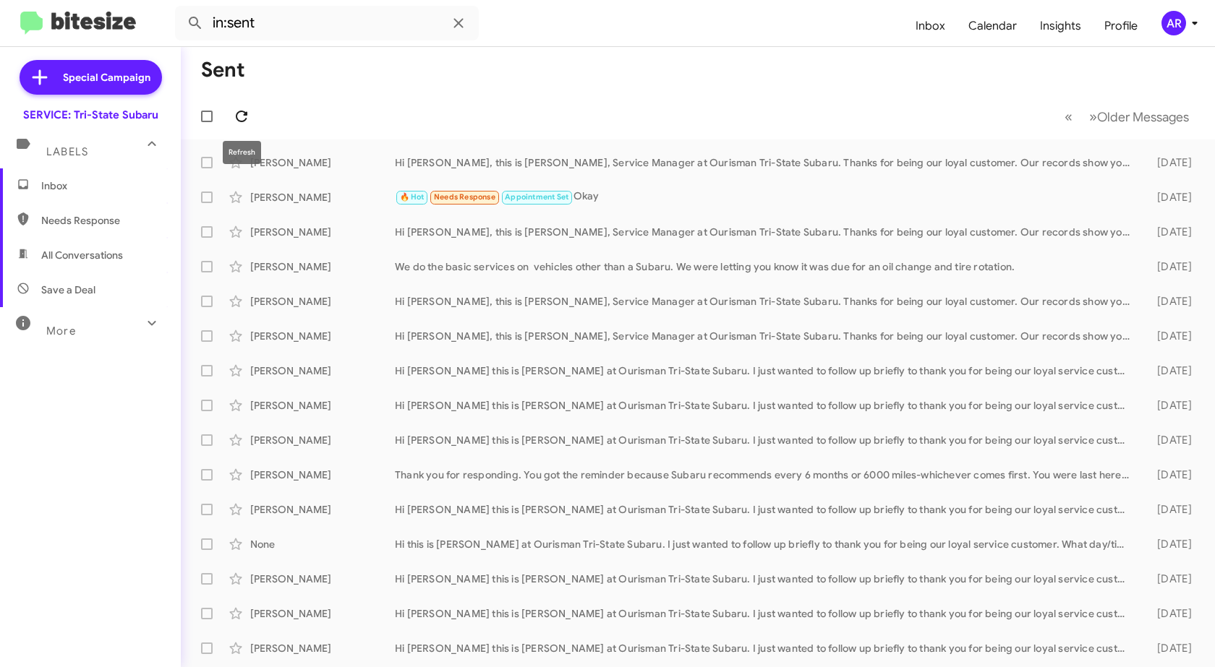
click at [244, 119] on icon at bounding box center [241, 116] width 17 height 17
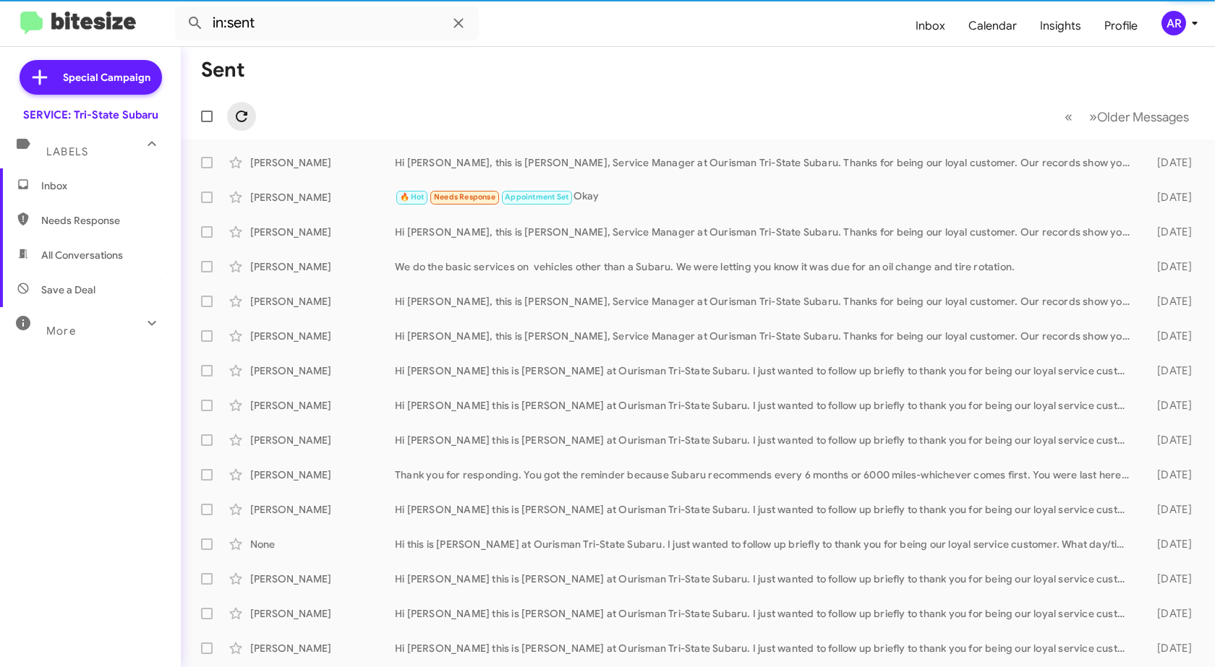
click at [244, 119] on icon at bounding box center [241, 116] width 17 height 17
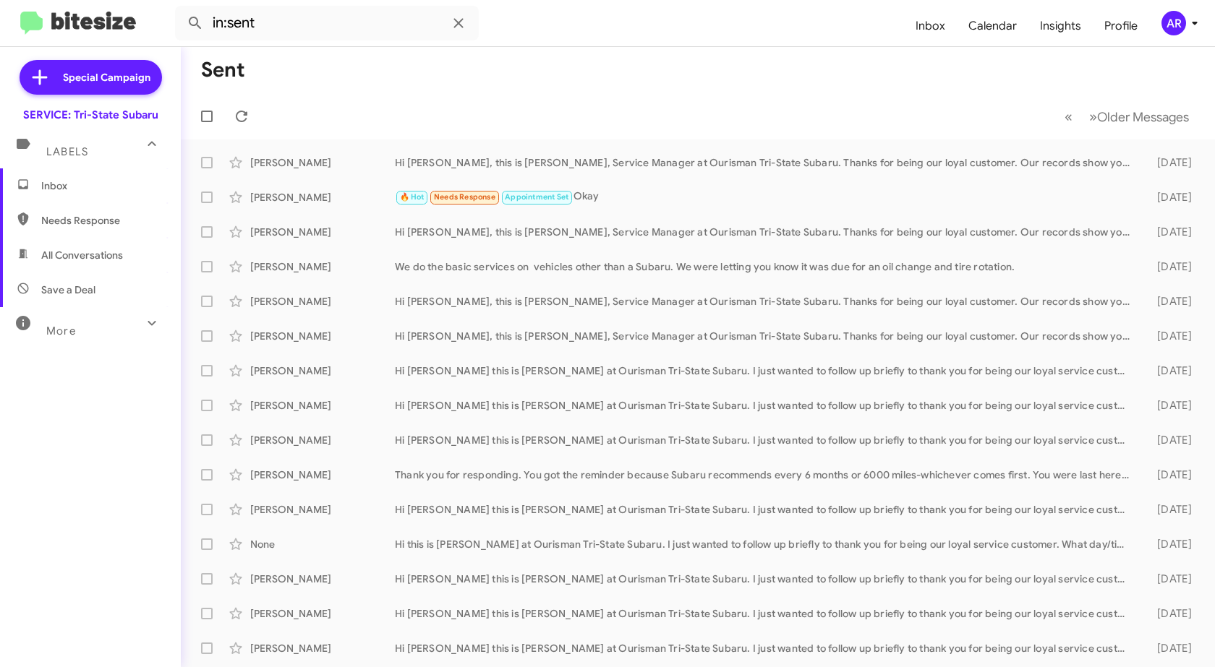
click at [88, 328] on div "More" at bounding box center [76, 325] width 129 height 27
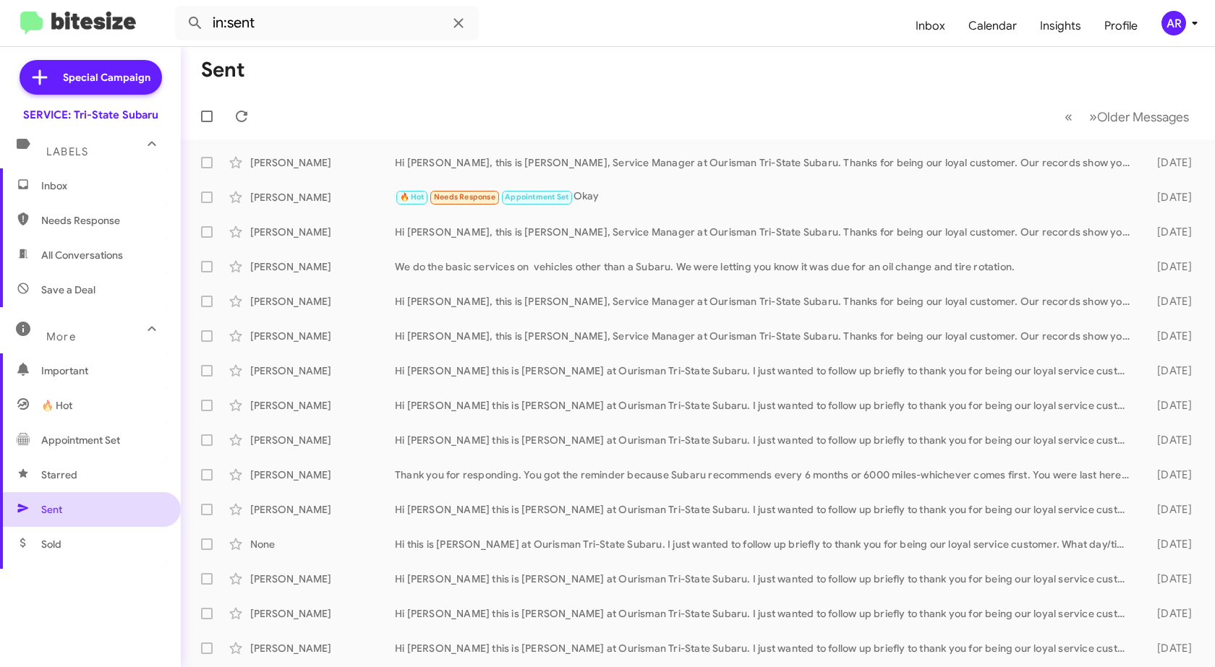
click at [69, 508] on span "Sent" at bounding box center [90, 509] width 181 height 35
click at [103, 184] on span "Inbox" at bounding box center [102, 186] width 123 height 14
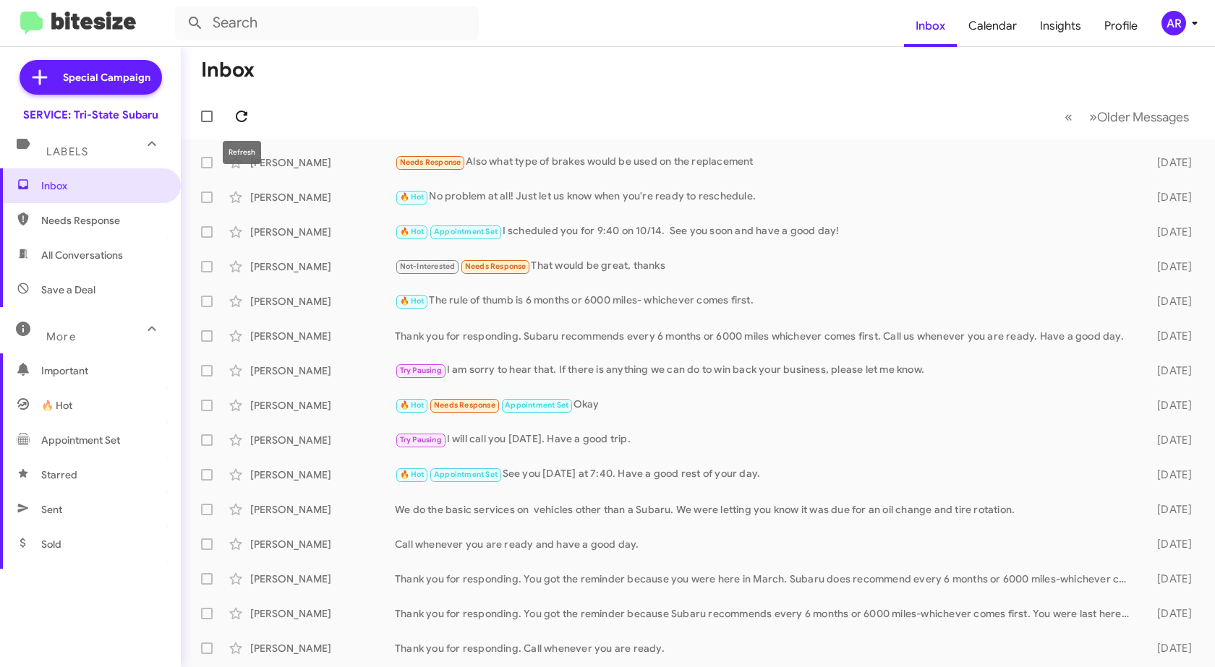
click at [243, 116] on icon at bounding box center [241, 116] width 17 height 17
click at [74, 520] on span "Sent" at bounding box center [90, 509] width 181 height 35
type input "in:sent"
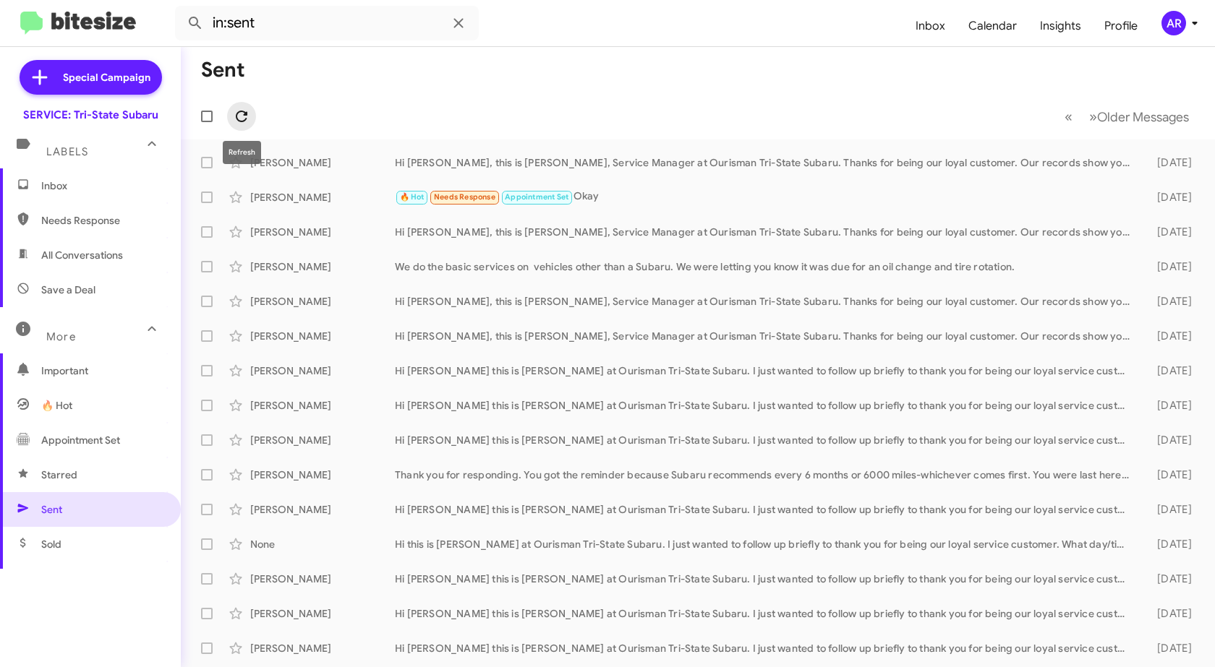
click at [246, 114] on icon at bounding box center [242, 117] width 12 height 12
click at [102, 194] on span "Inbox" at bounding box center [90, 185] width 181 height 35
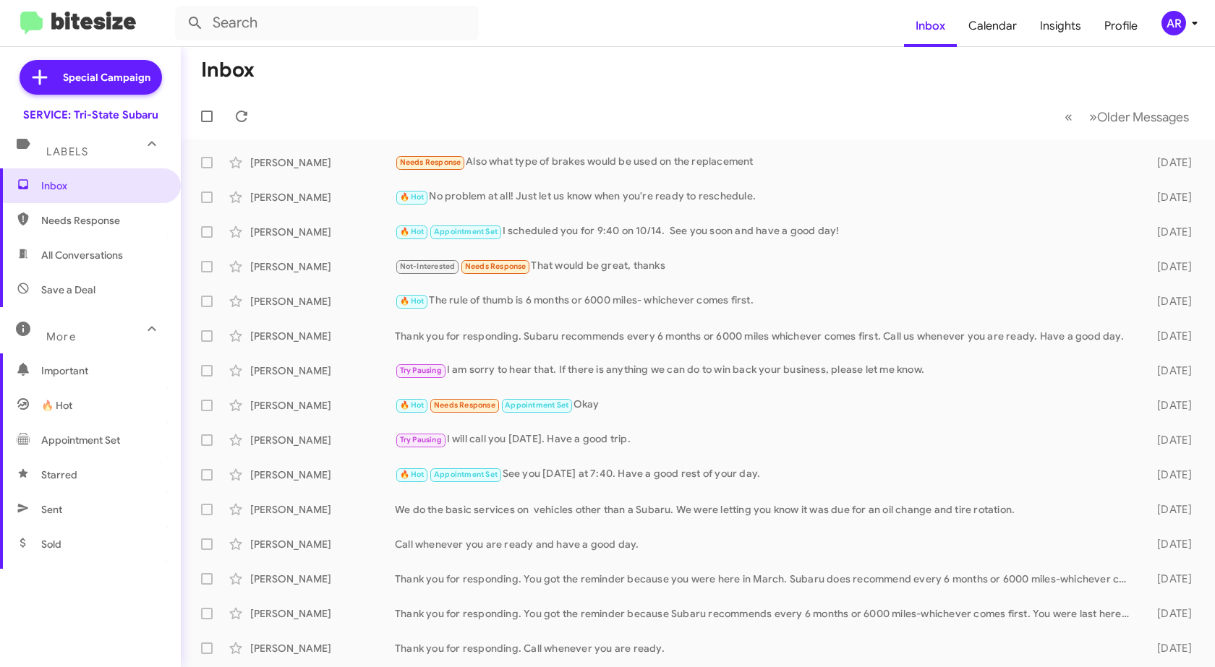
click at [97, 513] on span "Sent" at bounding box center [90, 509] width 181 height 35
type input "in:sent"
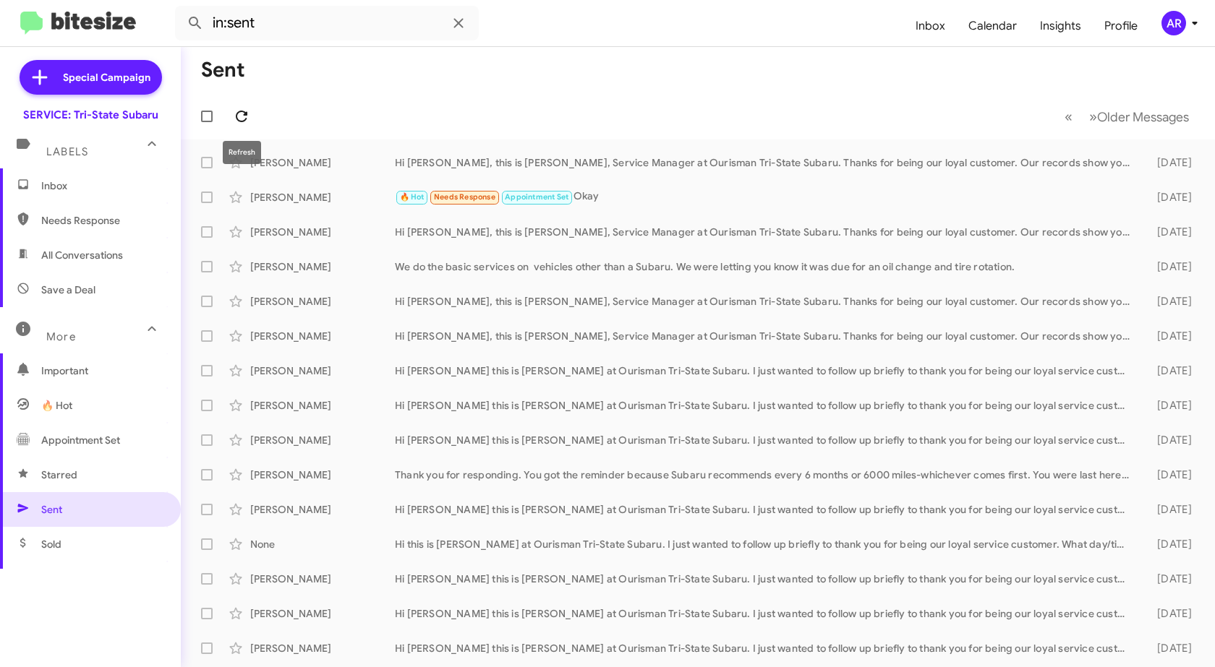
click at [246, 119] on icon at bounding box center [242, 117] width 12 height 12
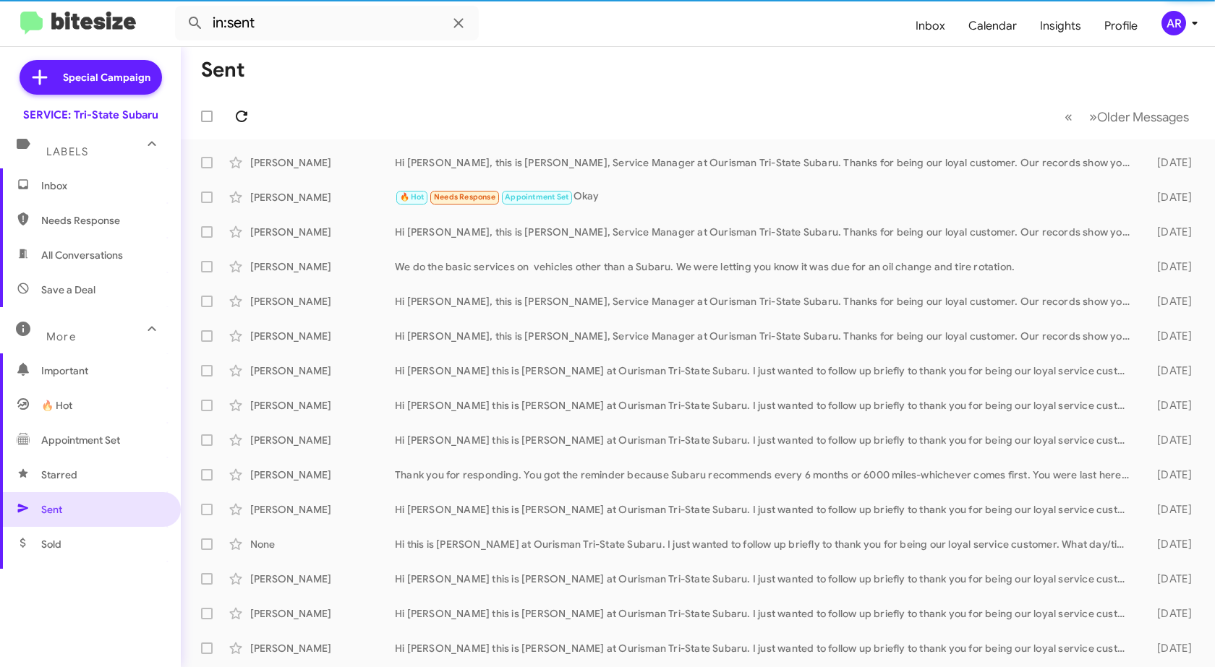
click at [246, 119] on icon at bounding box center [242, 117] width 12 height 12
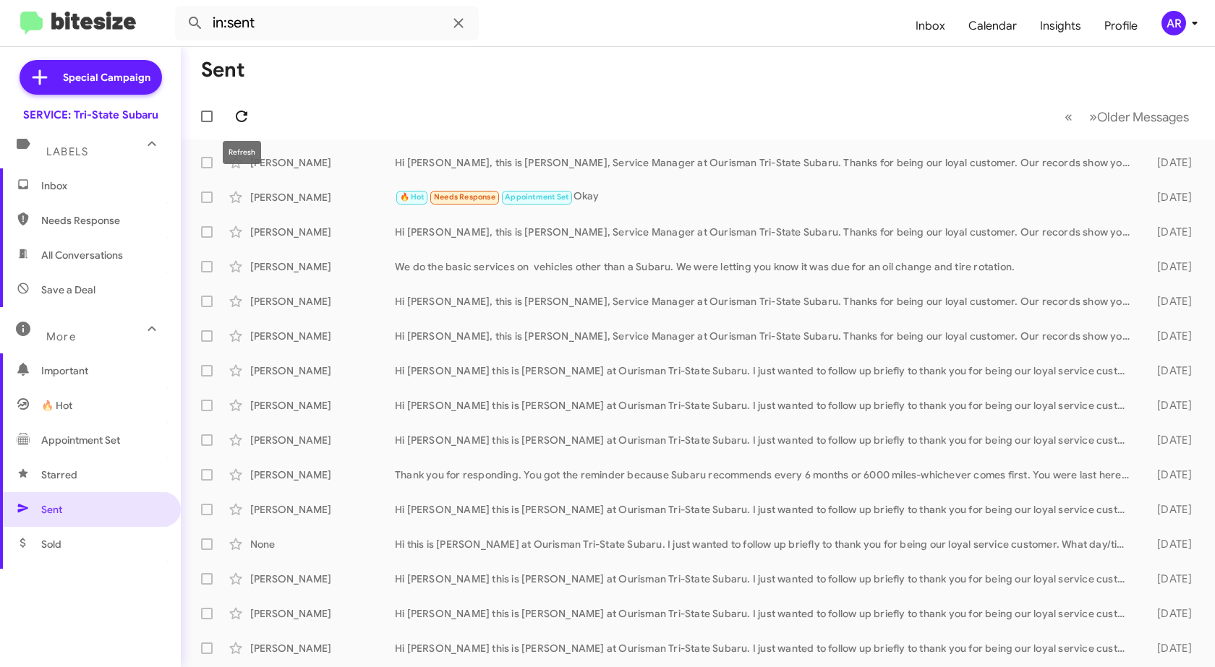
click at [234, 119] on icon at bounding box center [241, 116] width 17 height 17
click at [230, 119] on span at bounding box center [241, 116] width 29 height 17
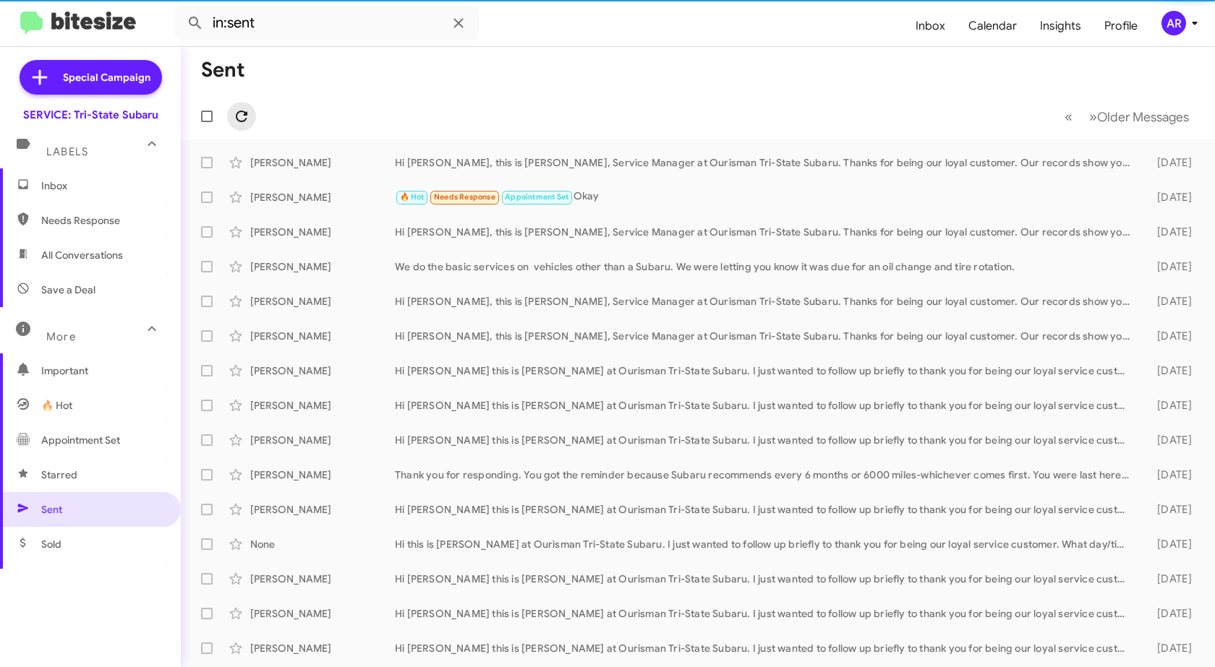
click at [230, 119] on span at bounding box center [241, 116] width 29 height 17
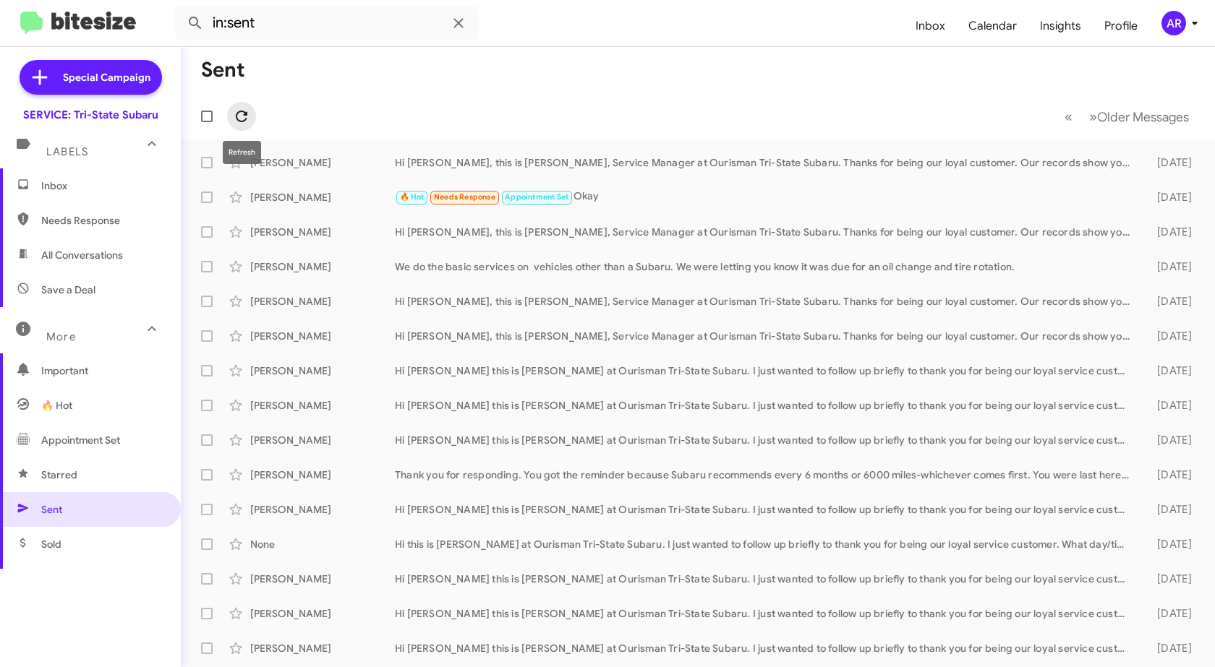
click at [234, 115] on icon at bounding box center [241, 116] width 17 height 17
click at [235, 108] on icon at bounding box center [241, 116] width 17 height 17
click at [119, 187] on span "Inbox" at bounding box center [102, 186] width 123 height 14
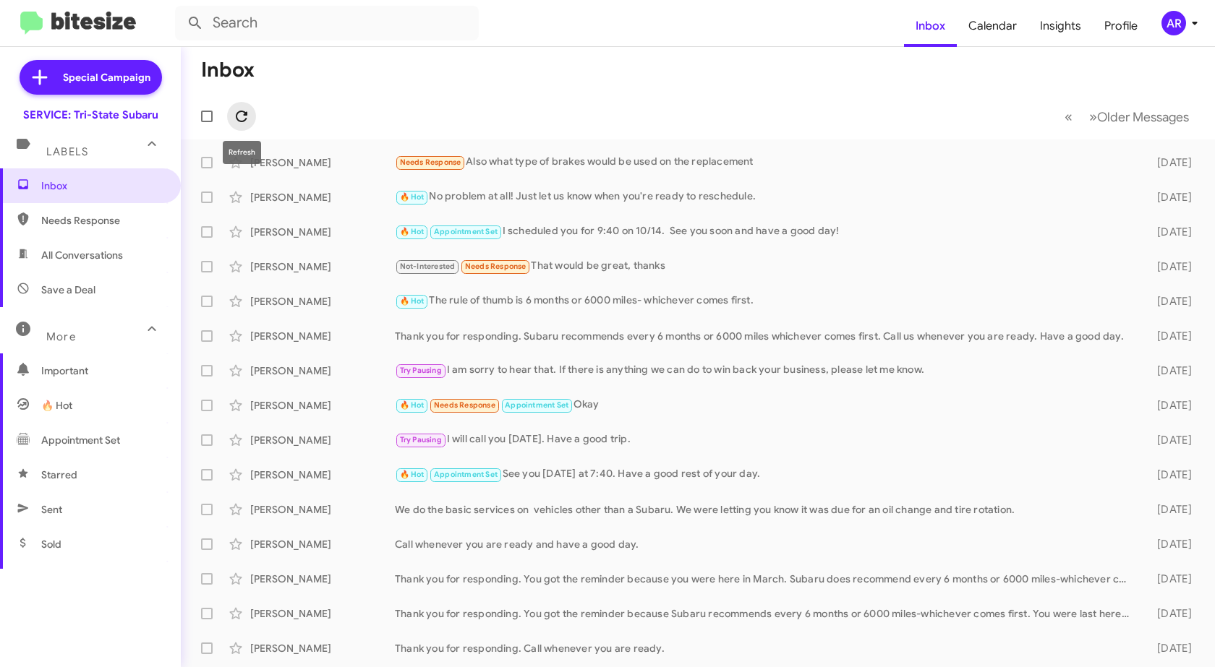
click at [245, 119] on icon at bounding box center [241, 116] width 17 height 17
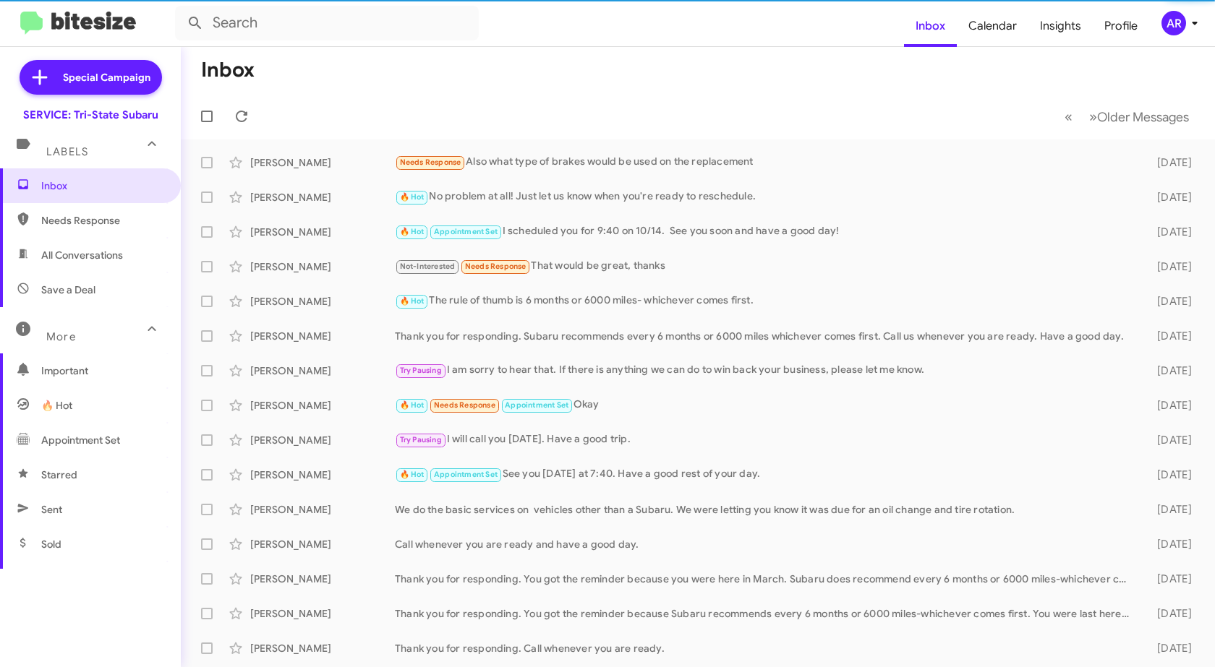
click at [85, 507] on span "Sent" at bounding box center [90, 509] width 181 height 35
type input "in:sent"
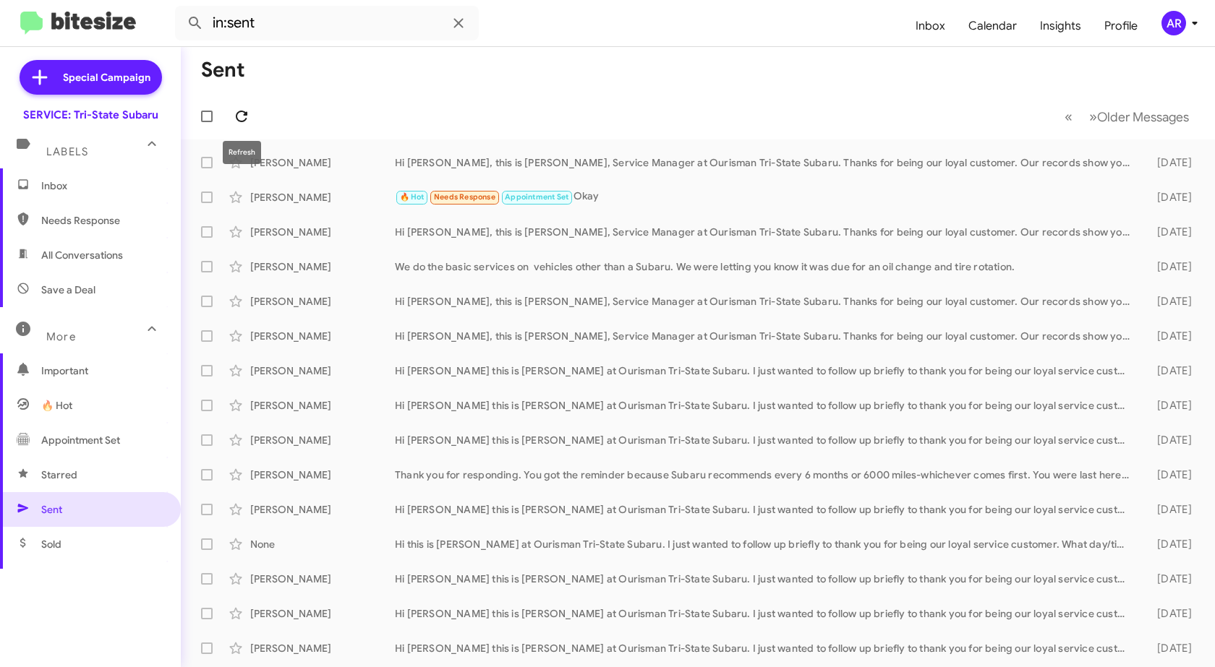
click at [238, 128] on button at bounding box center [241, 116] width 29 height 29
click at [73, 202] on span "Inbox" at bounding box center [90, 185] width 181 height 35
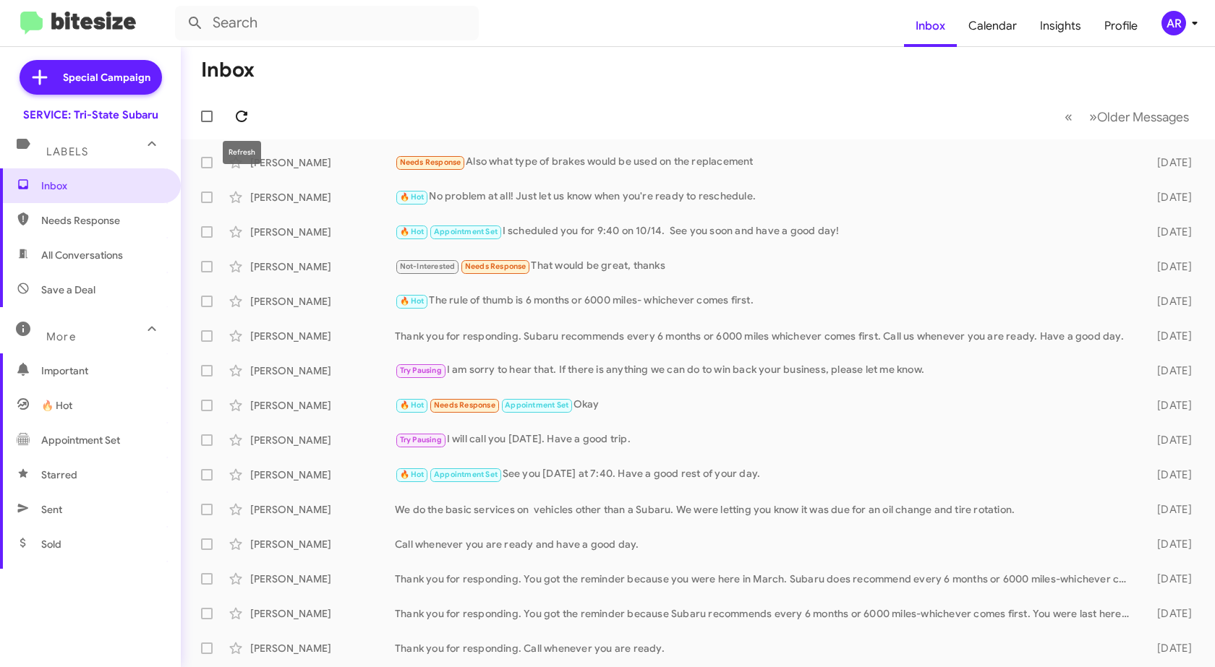
click at [247, 116] on icon at bounding box center [241, 116] width 17 height 17
click at [95, 304] on span "Save a Deal" at bounding box center [90, 290] width 181 height 35
type input "in:not-interested"
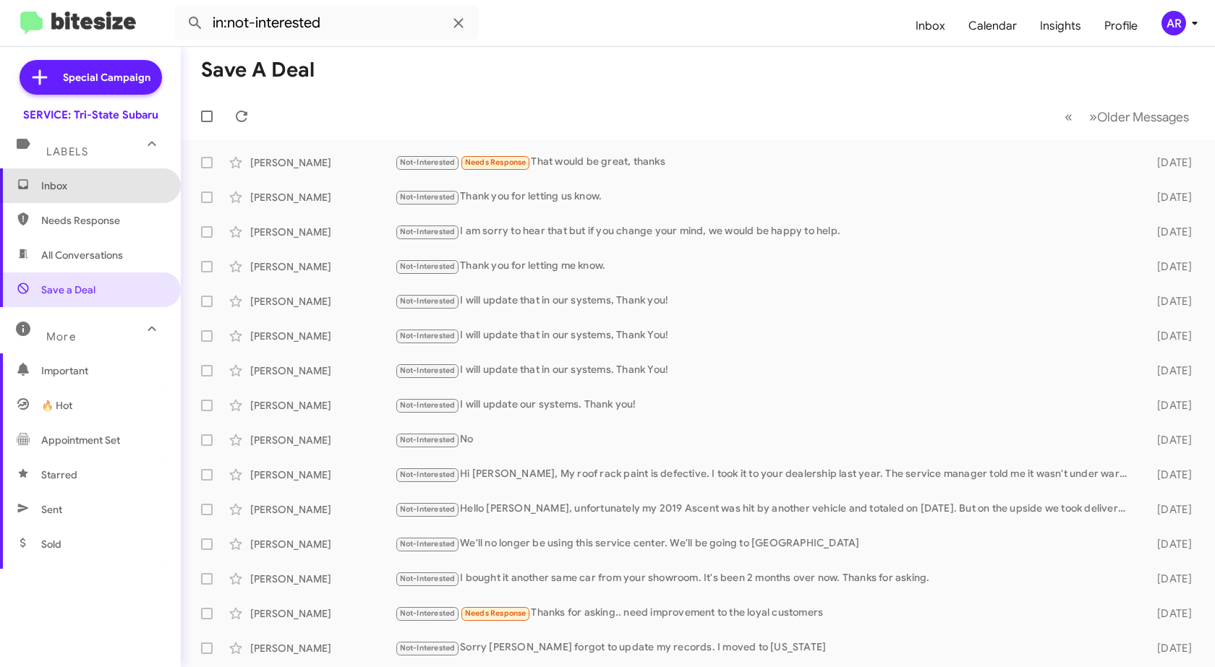
click at [91, 186] on span "Inbox" at bounding box center [102, 186] width 123 height 14
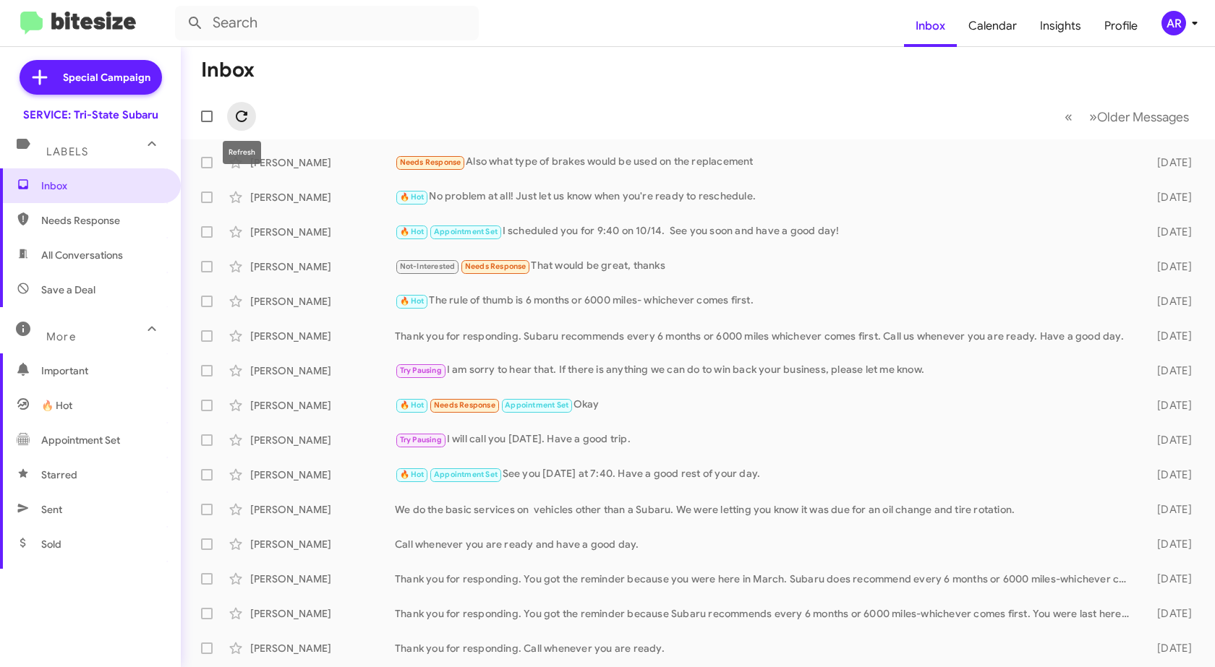
click at [240, 114] on icon at bounding box center [241, 116] width 17 height 17
